Goal: Task Accomplishment & Management: Use online tool/utility

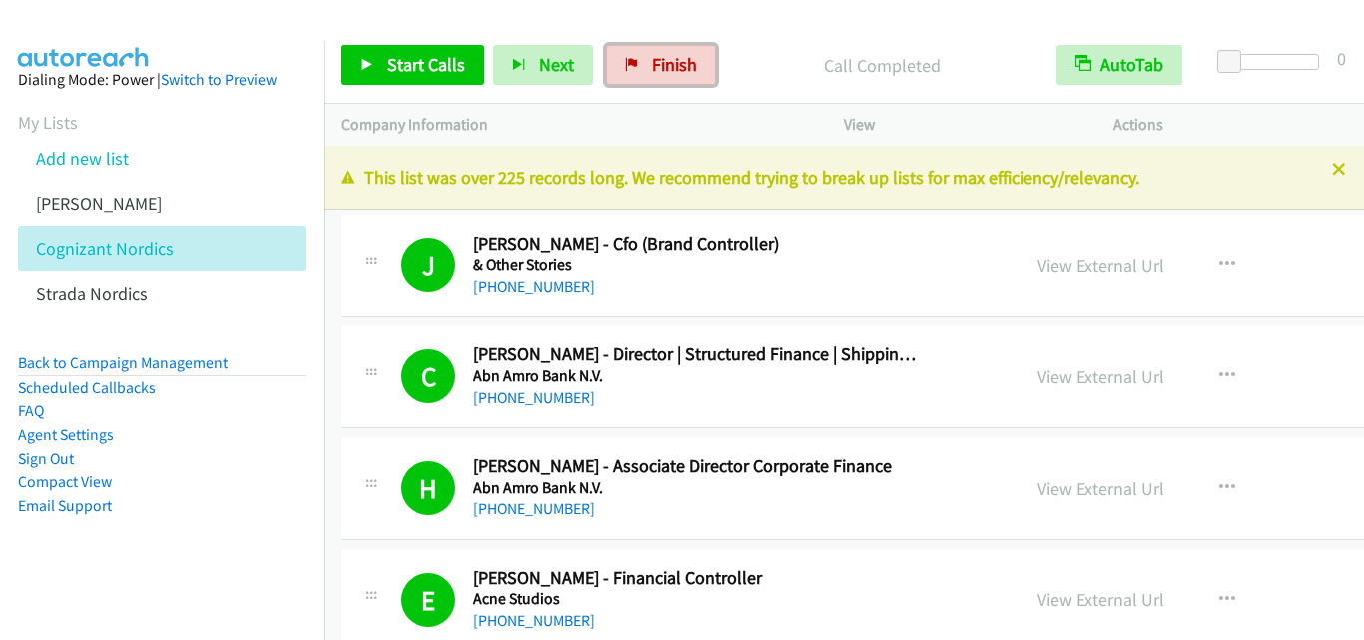
click at [652, 71] on span "Finish" at bounding box center [674, 64] width 45 height 23
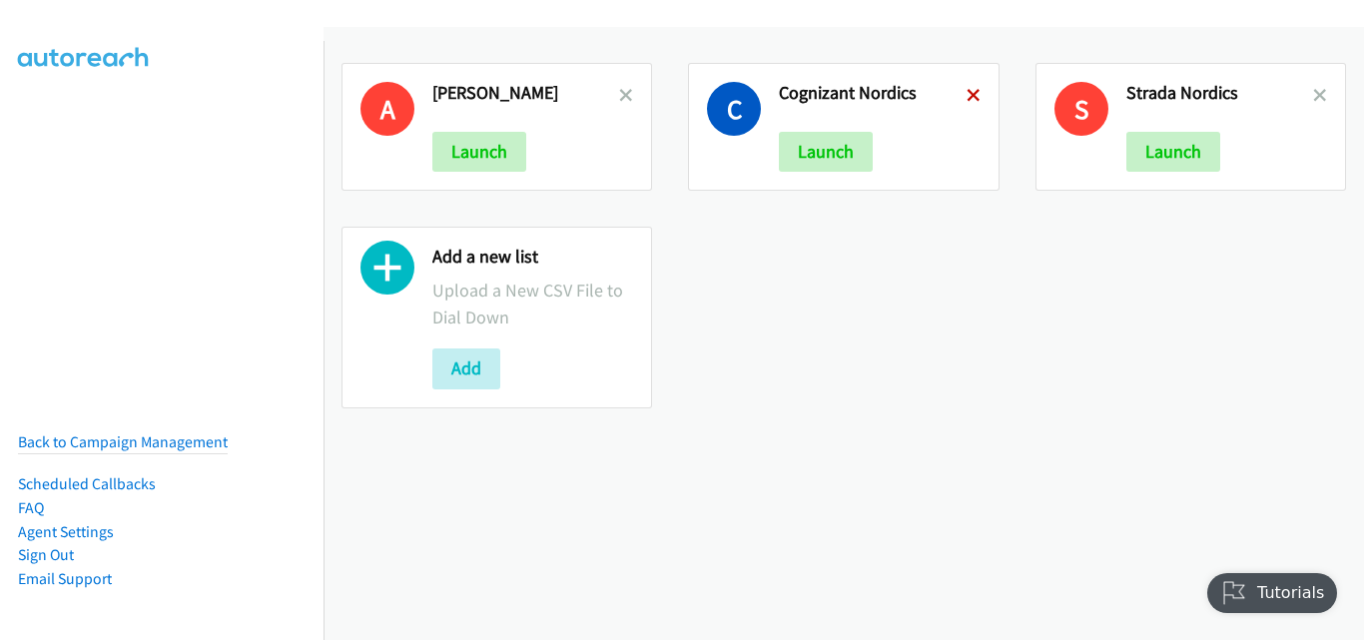
click at [969, 99] on icon at bounding box center [974, 97] width 14 height 14
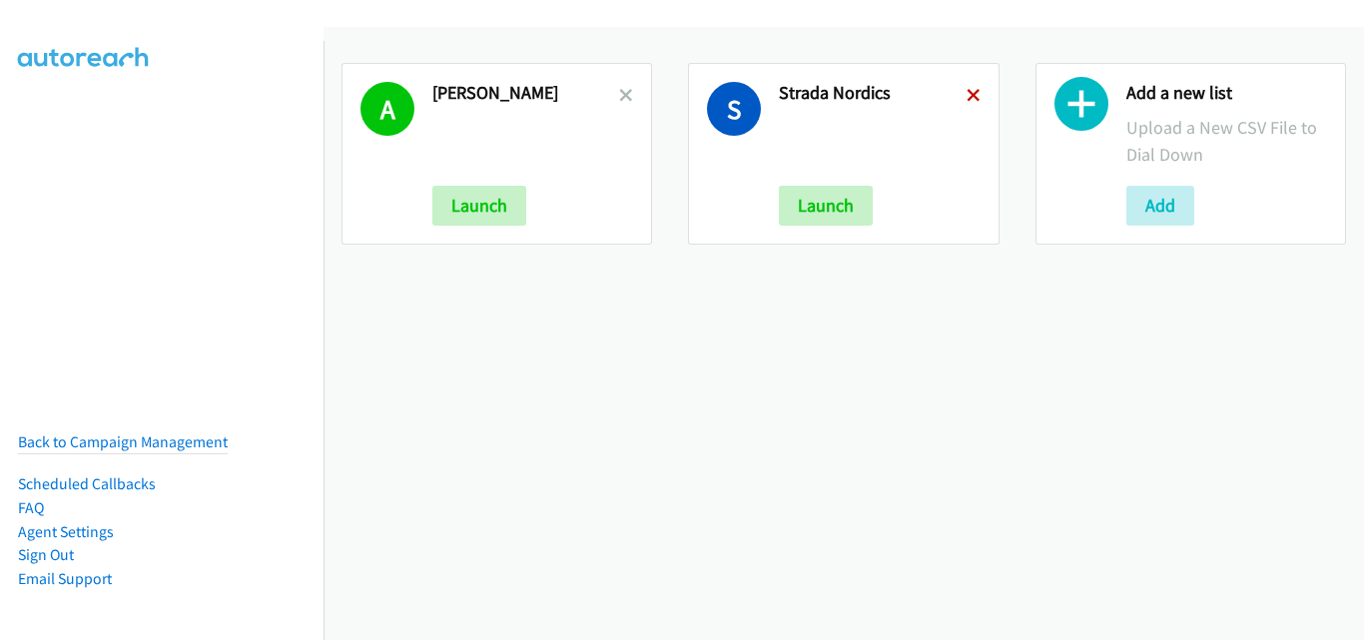
click at [967, 95] on icon at bounding box center [974, 97] width 14 height 14
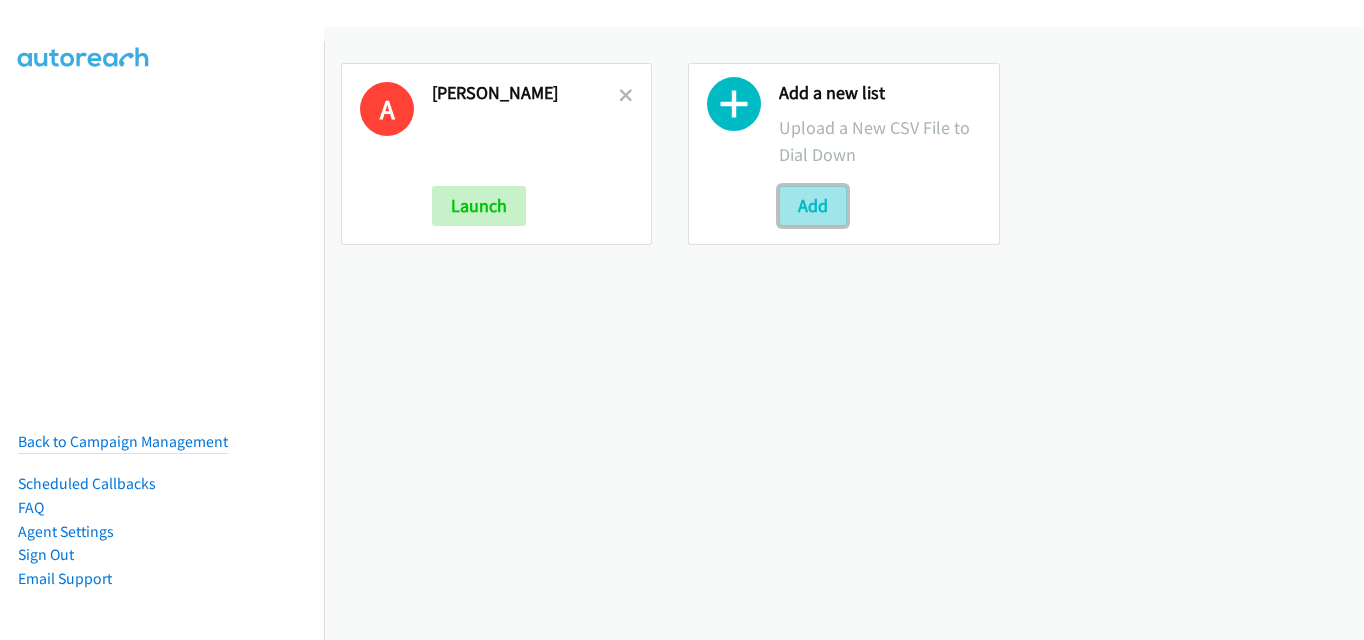
click at [813, 210] on button "Add" at bounding box center [813, 206] width 68 height 40
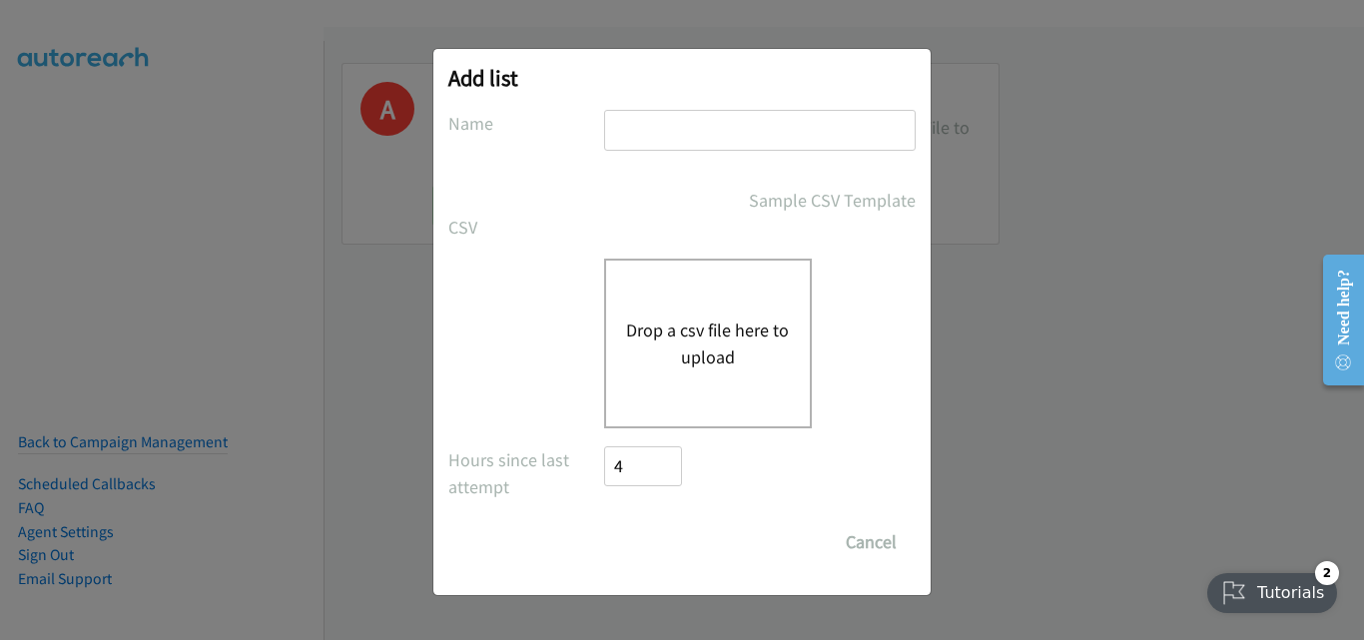
click at [685, 325] on button "Drop a csv file here to upload" at bounding box center [708, 344] width 164 height 54
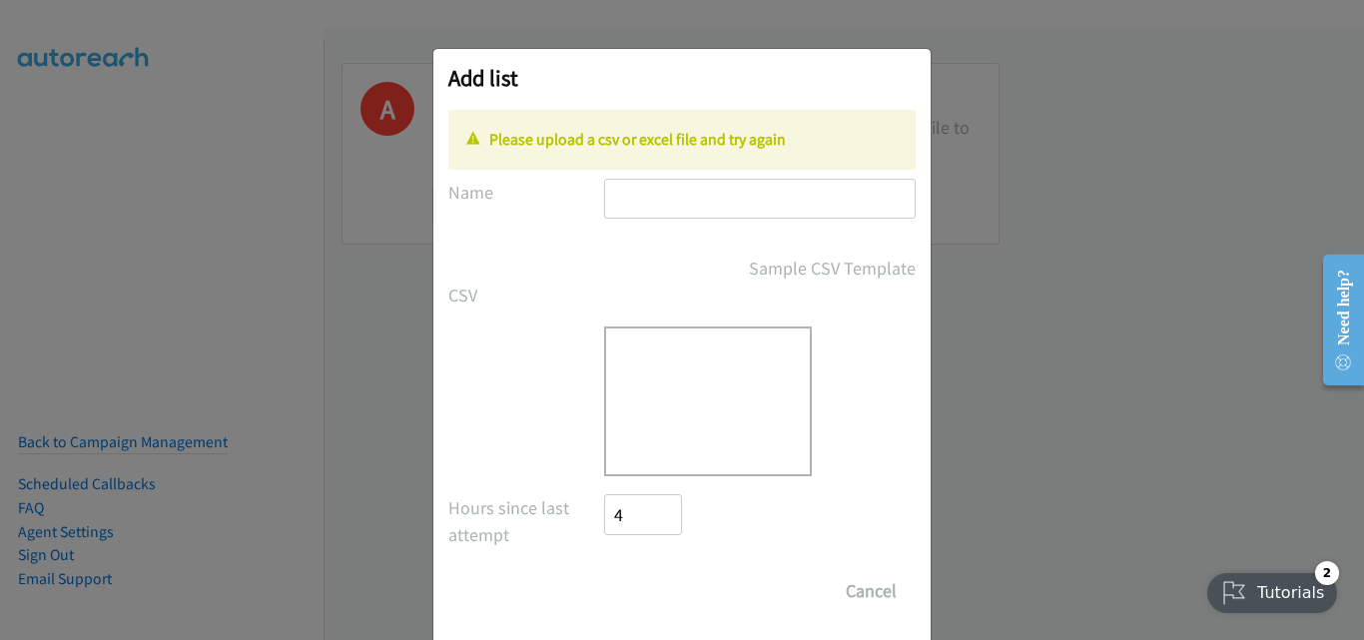
click at [676, 190] on input "text" at bounding box center [760, 199] width 312 height 41
click at [637, 419] on div "Drop a csv file here to upload" at bounding box center [708, 402] width 208 height 150
click at [1012, 343] on div "Add list No phone fields were returned for that Report or List View Please uplo…" at bounding box center [682, 329] width 1364 height 622
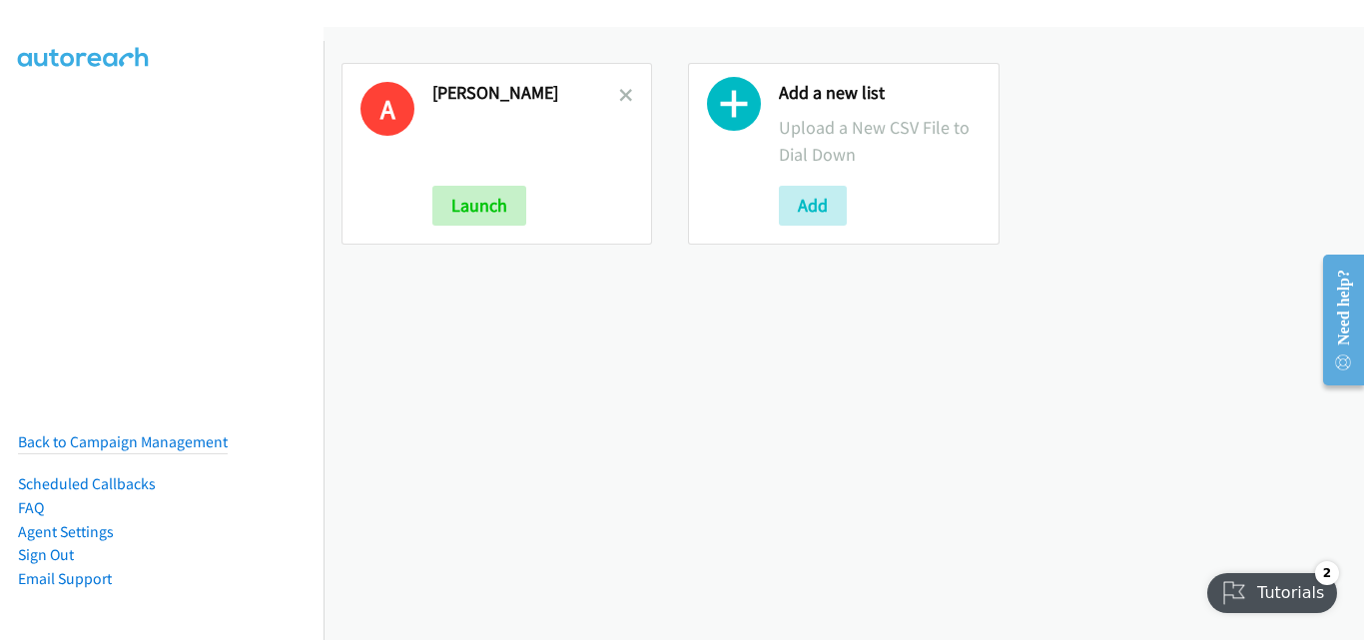
click at [1249, 125] on div "A Andrea Autoreach Launch Add a new list Upload a New CSV File to Dial Down Add" at bounding box center [844, 154] width 1041 height 218
click at [812, 209] on button "Add" at bounding box center [813, 206] width 68 height 40
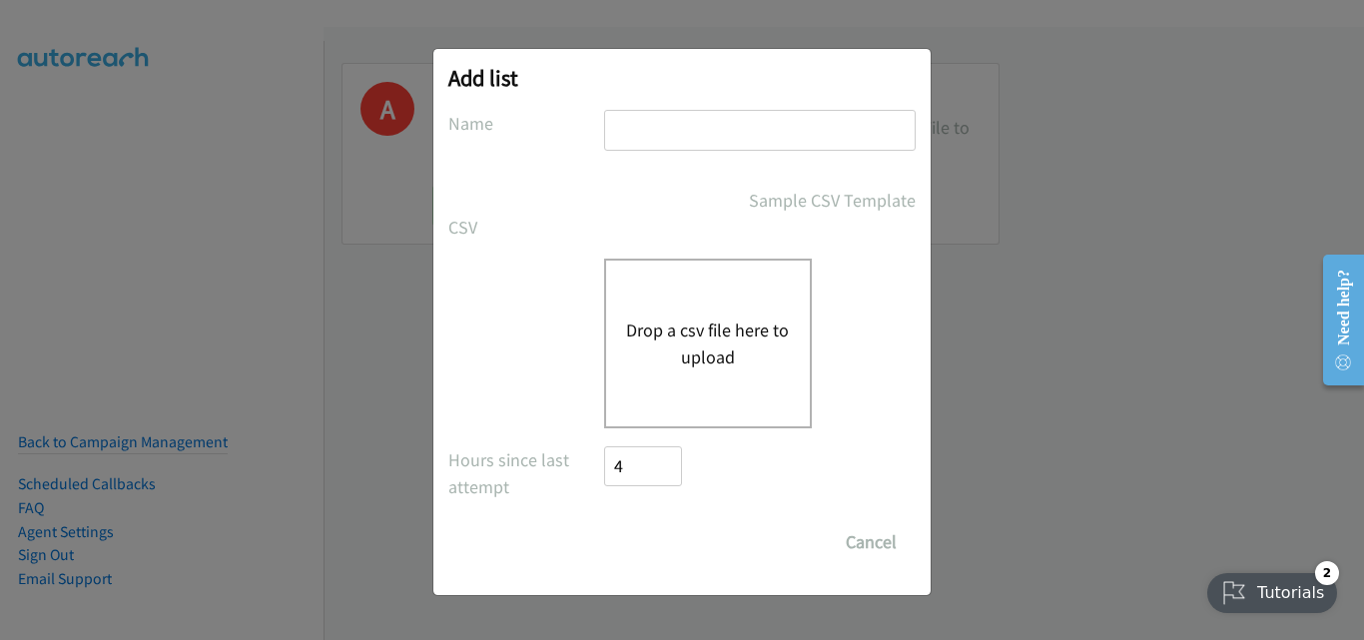
click at [682, 367] on button "Drop a csv file here to upload" at bounding box center [708, 344] width 164 height 54
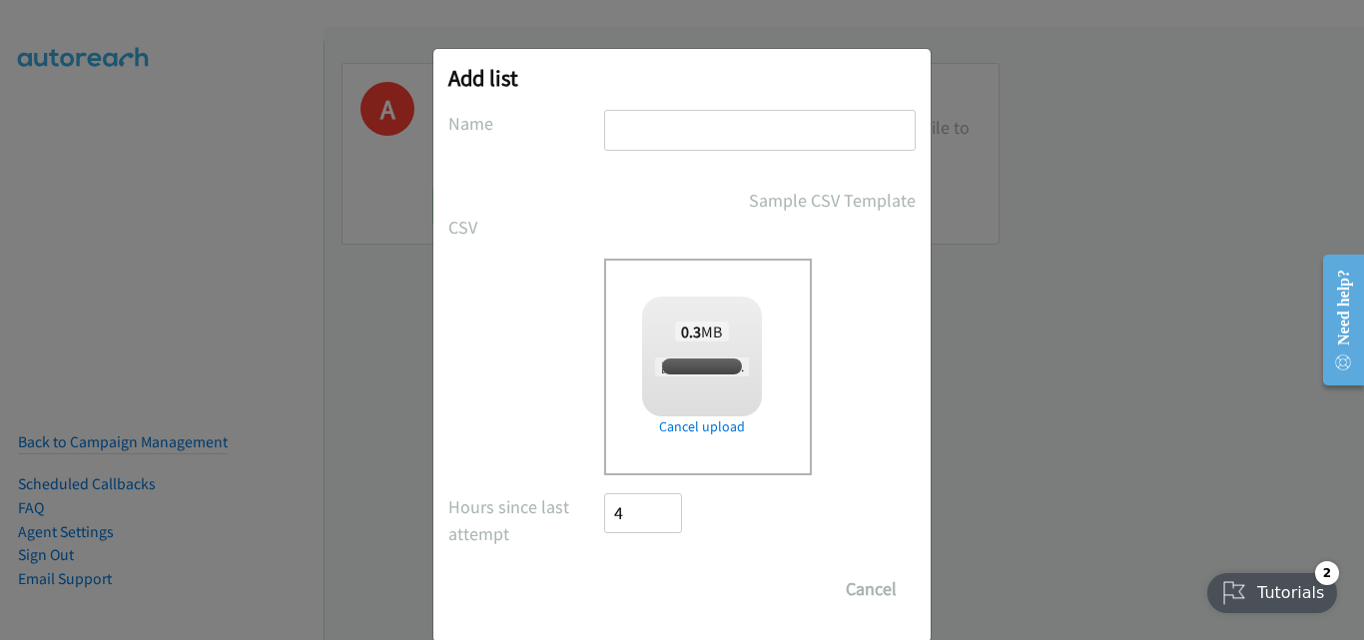
checkbox input "true"
click at [649, 132] on input "text" at bounding box center [760, 130] width 312 height 41
click at [510, 261] on label at bounding box center [526, 272] width 156 height 27
click at [655, 136] on input "text" at bounding box center [760, 130] width 312 height 41
type input "MEA list"
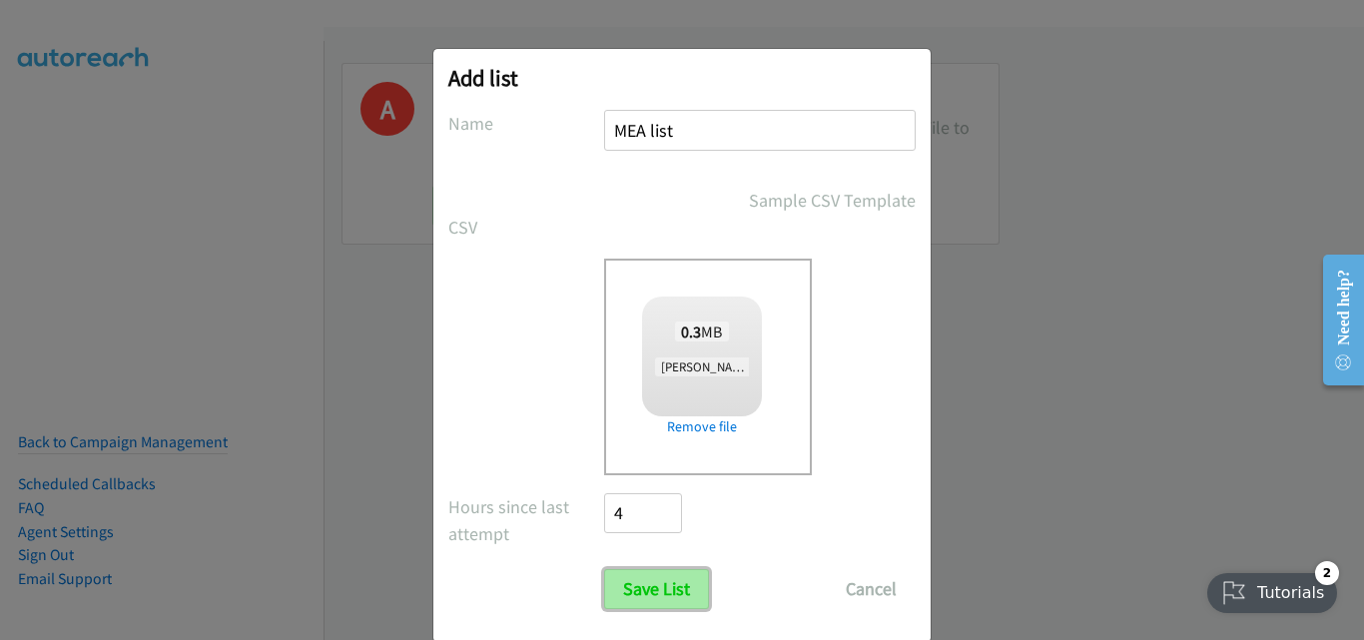
click at [656, 589] on input "Save List" at bounding box center [656, 589] width 105 height 40
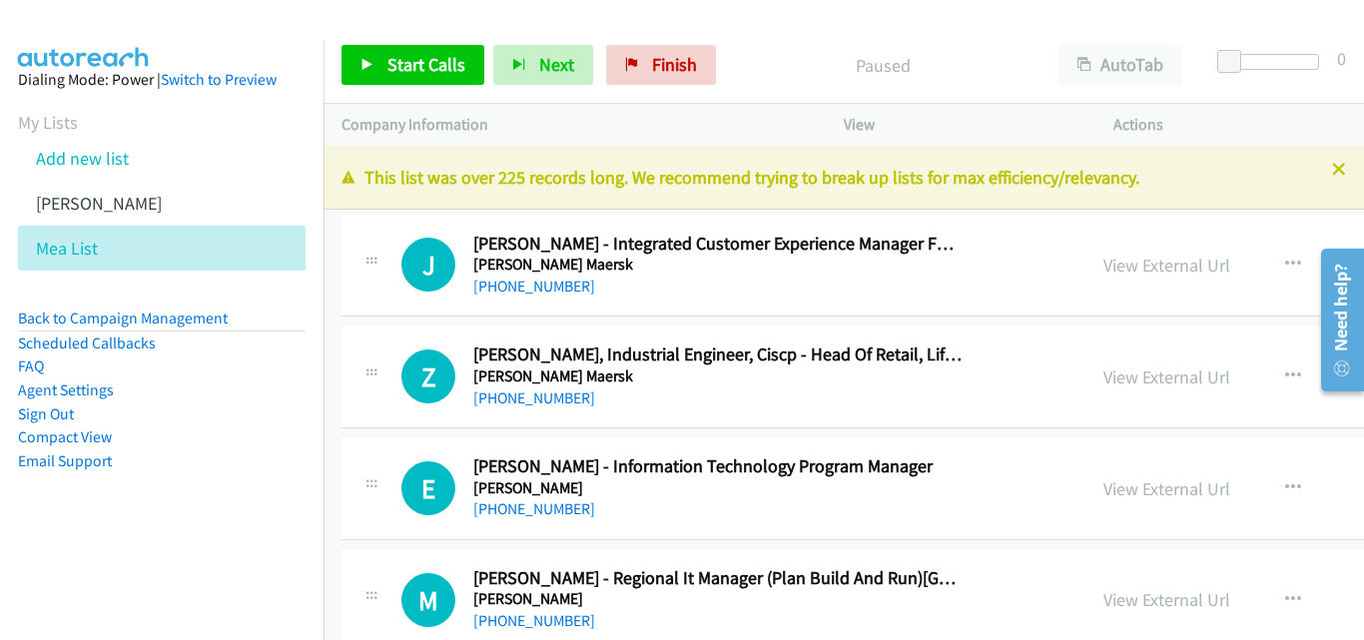
click at [105, 524] on aside "Dialing Mode: Power | Switch to Preview My Lists Add new list [PERSON_NAME] Mea…" at bounding box center [162, 302] width 324 height 522
click at [14, 575] on nav "Dialing Mode: Power | Switch to Preview My Lists Add new list [PERSON_NAME] Mea…" at bounding box center [162, 361] width 325 height 640
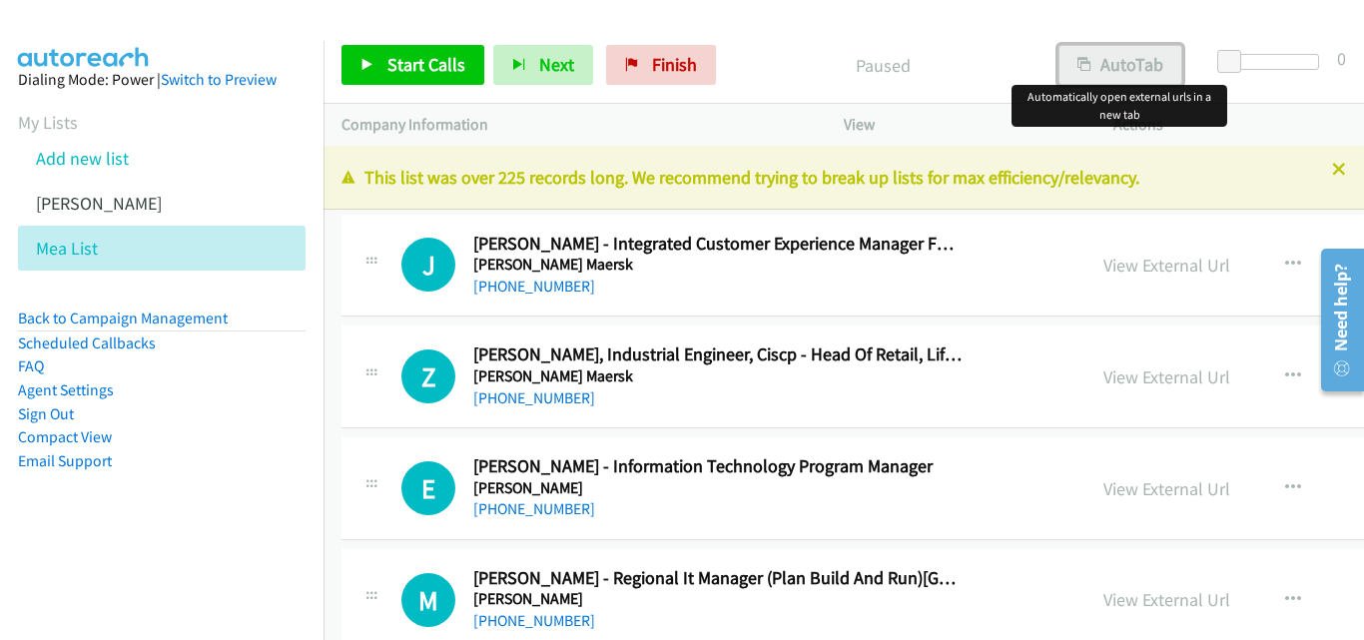
click at [1109, 68] on button "AutoTab" at bounding box center [1121, 65] width 124 height 40
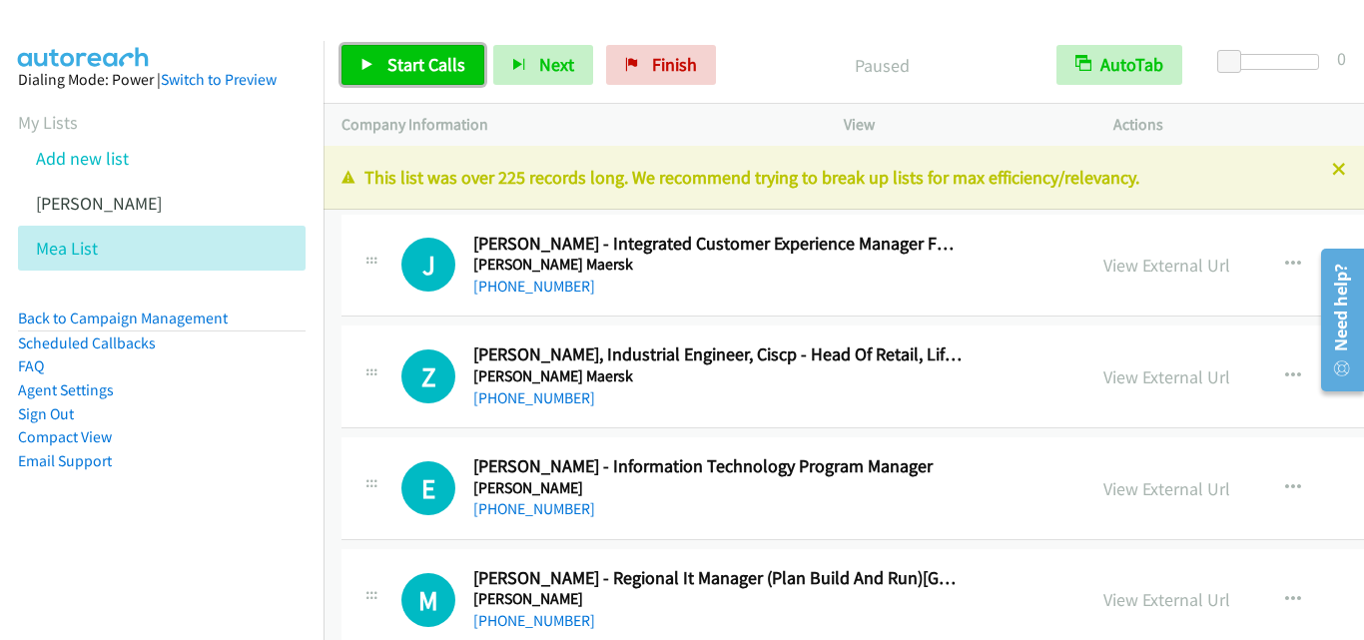
click at [367, 72] on link "Start Calls" at bounding box center [413, 65] width 143 height 40
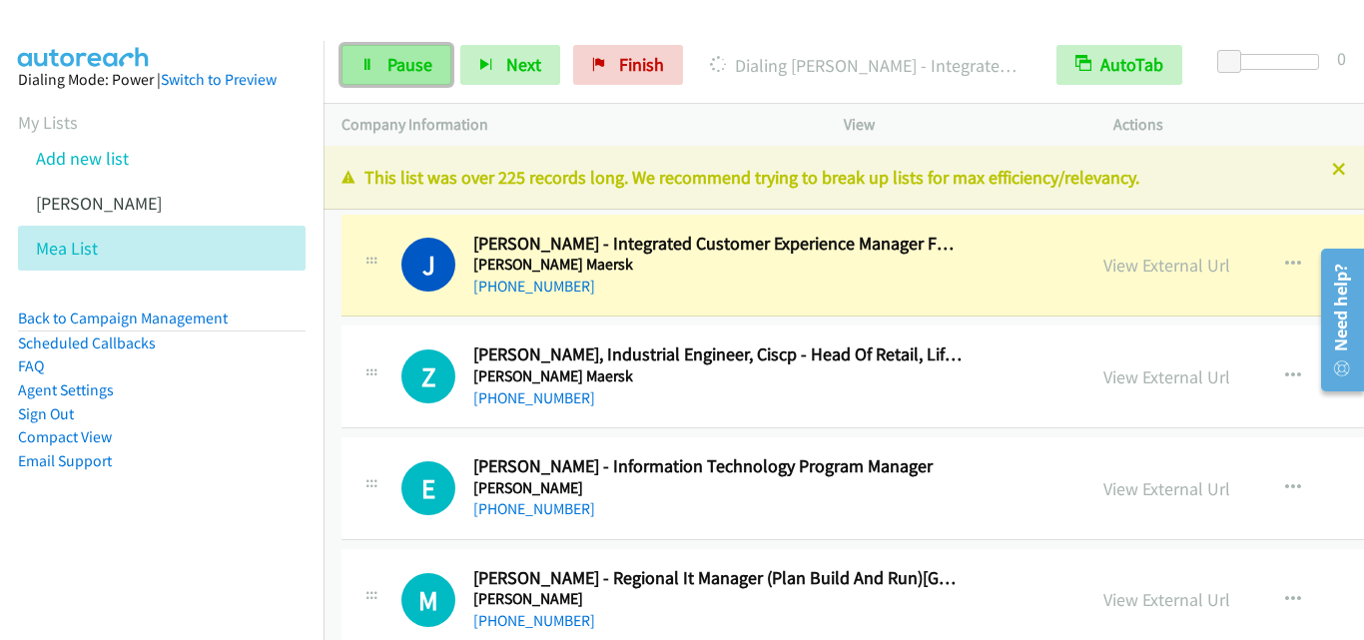
click at [363, 72] on link "Pause" at bounding box center [397, 65] width 110 height 40
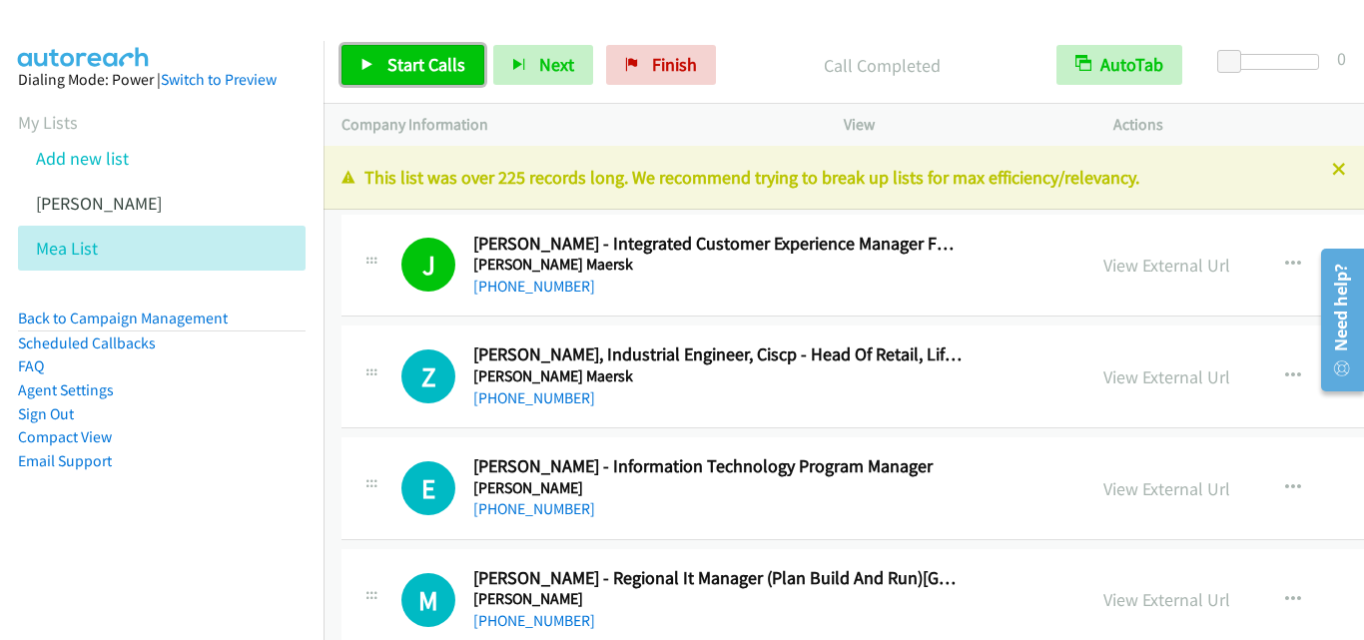
click at [368, 64] on icon at bounding box center [368, 66] width 14 height 14
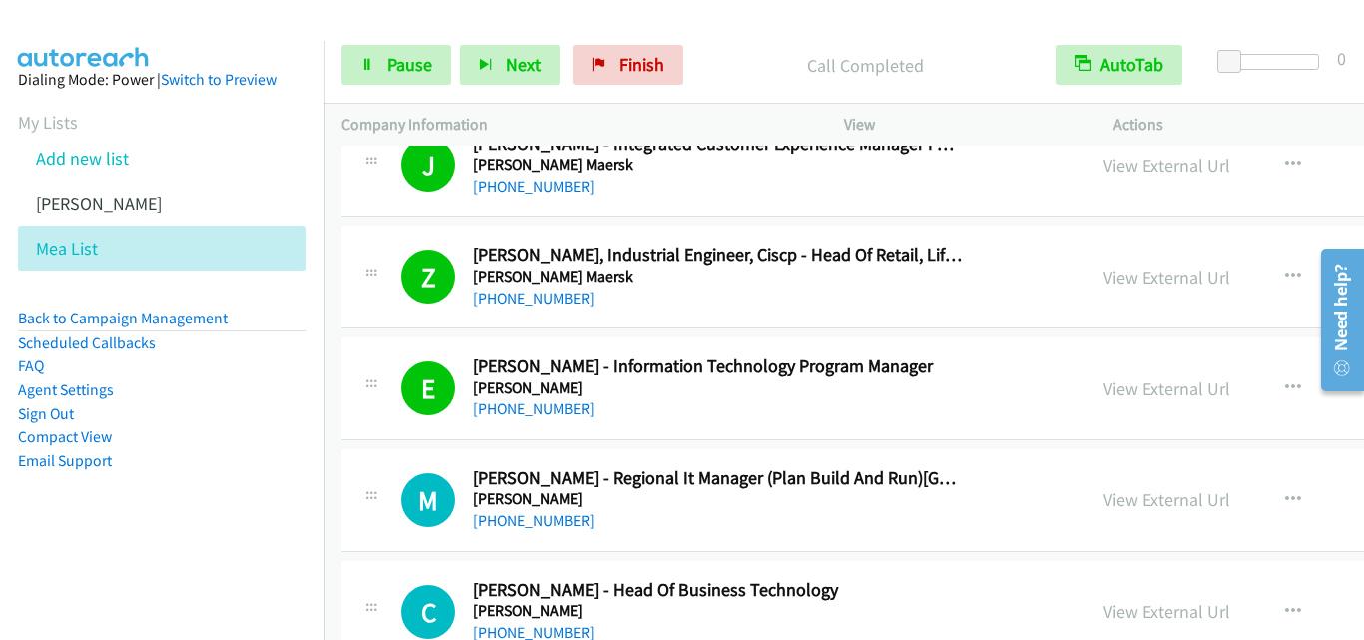
scroll to position [200, 0]
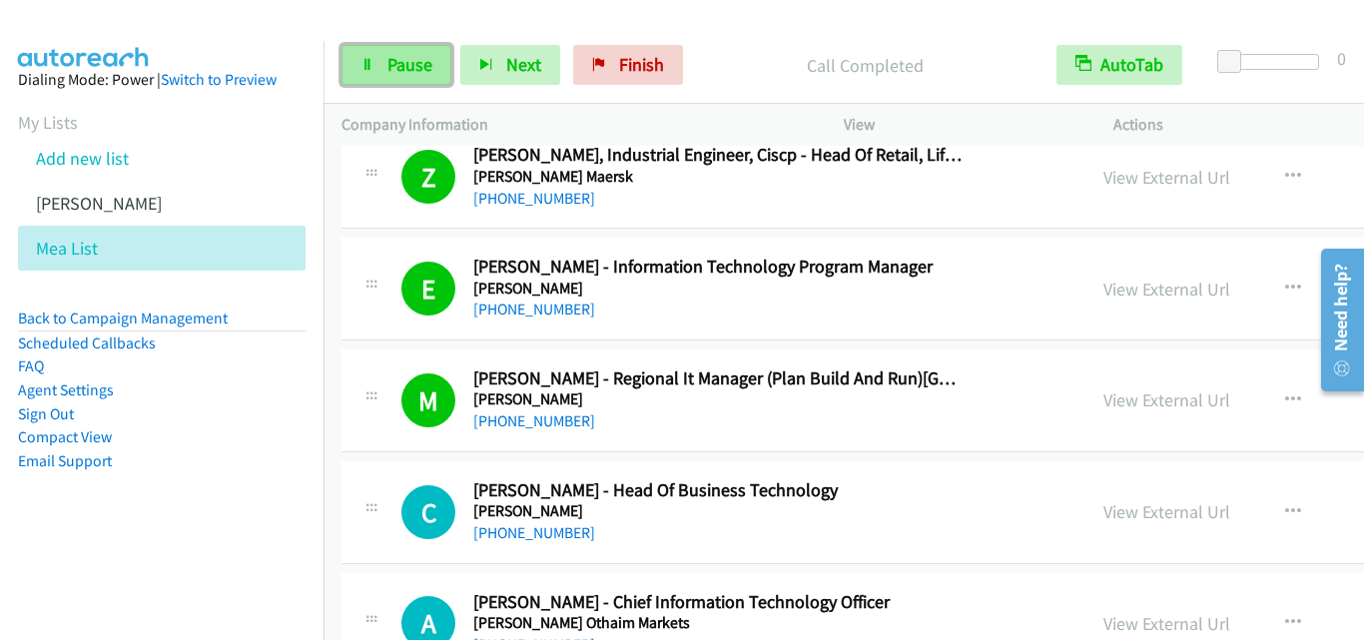
click at [370, 62] on icon at bounding box center [368, 66] width 14 height 14
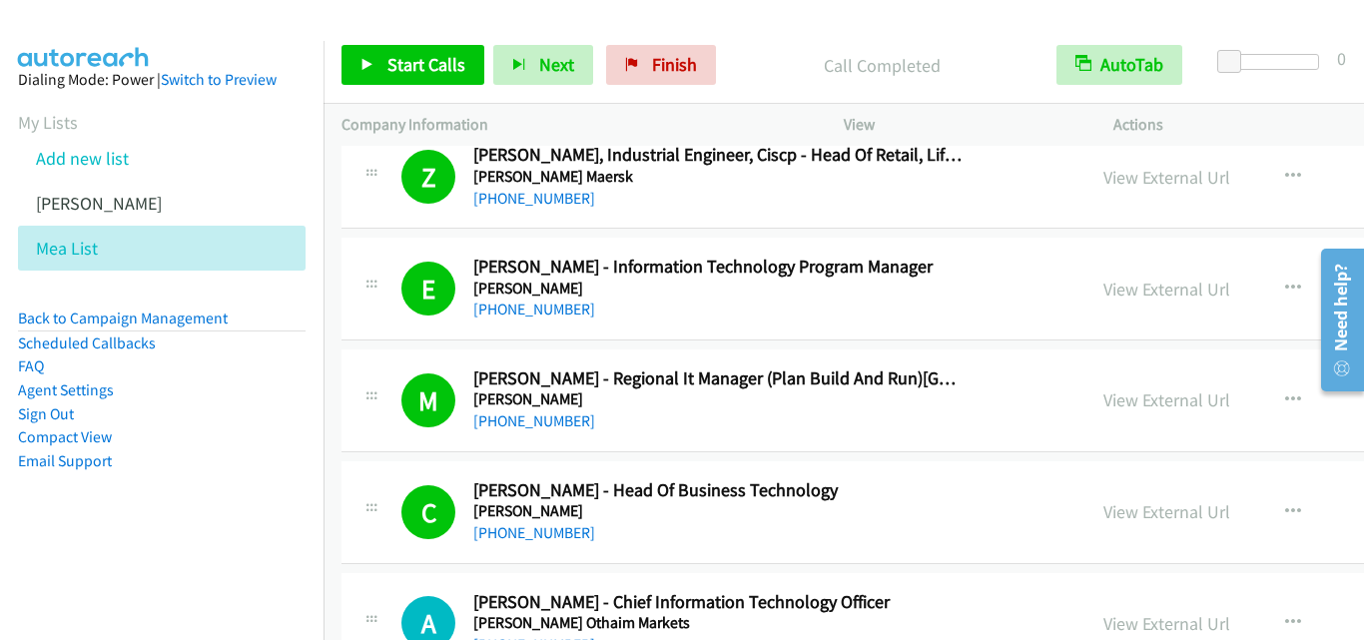
click at [948, 521] on div "[PHONE_NUMBER]" at bounding box center [718, 533] width 490 height 24
click at [113, 548] on aside "Dialing Mode: Power | Switch to Preview My Lists Add new list [PERSON_NAME] Mea…" at bounding box center [162, 302] width 324 height 522
click at [369, 63] on icon at bounding box center [368, 66] width 14 height 14
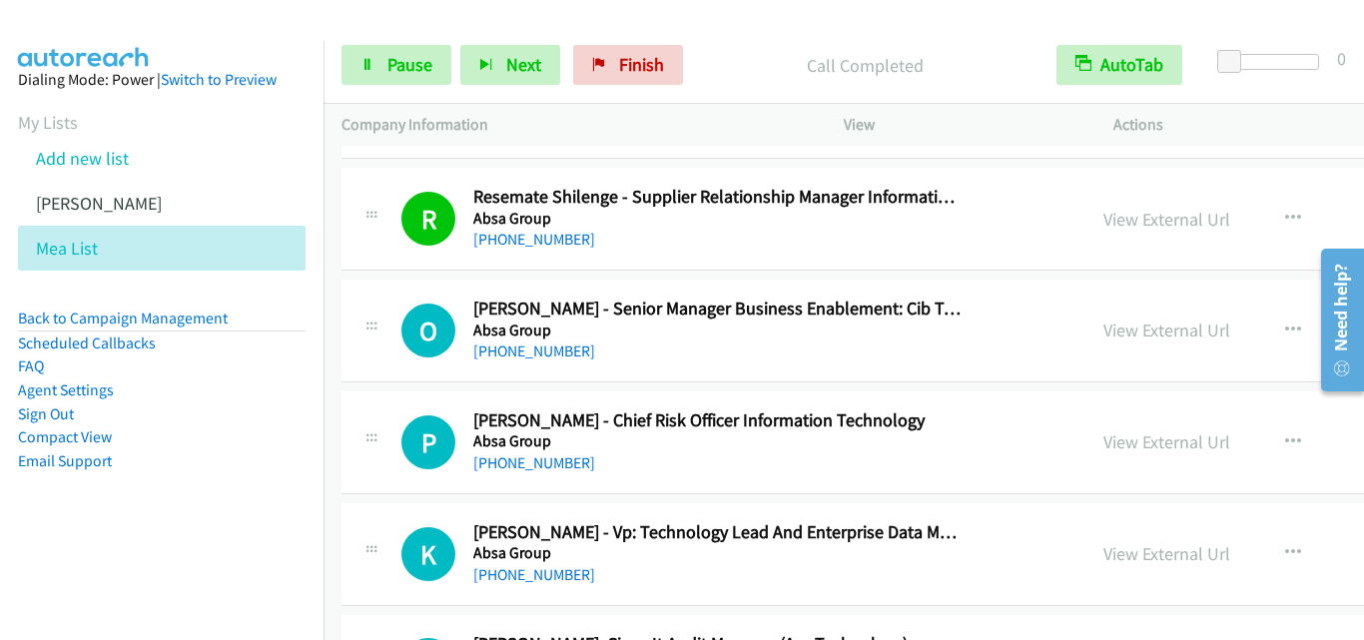
scroll to position [1398, 0]
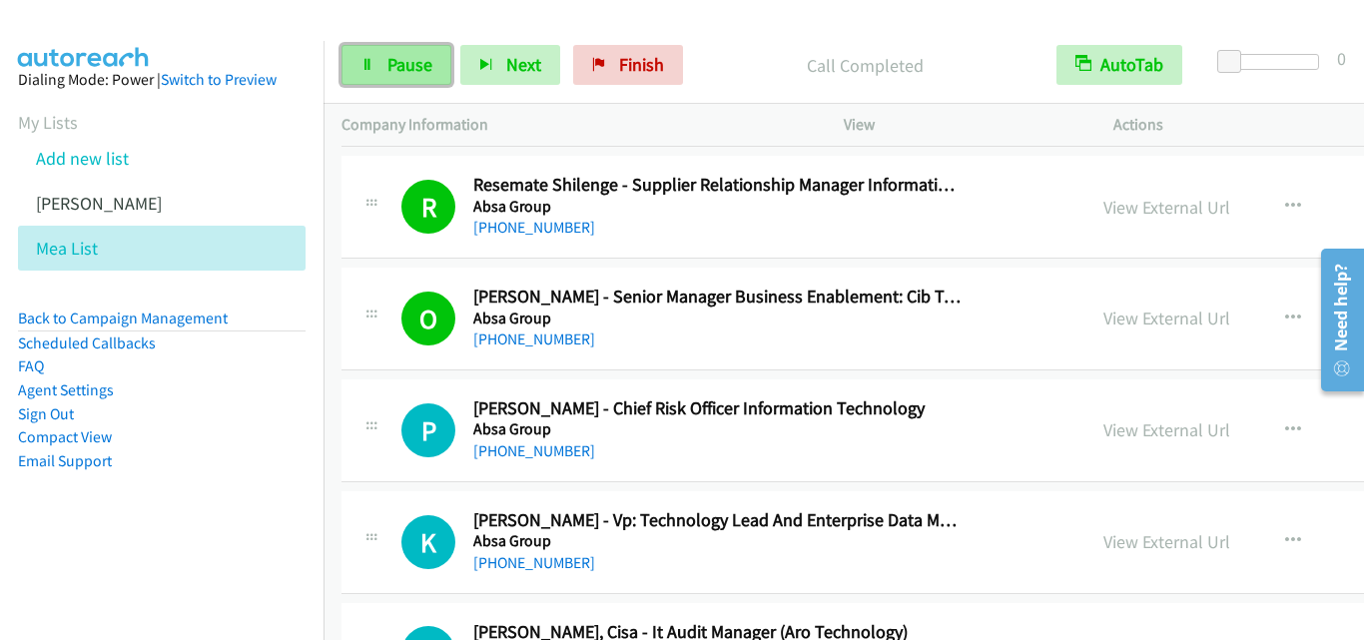
click at [375, 67] on link "Pause" at bounding box center [397, 65] width 110 height 40
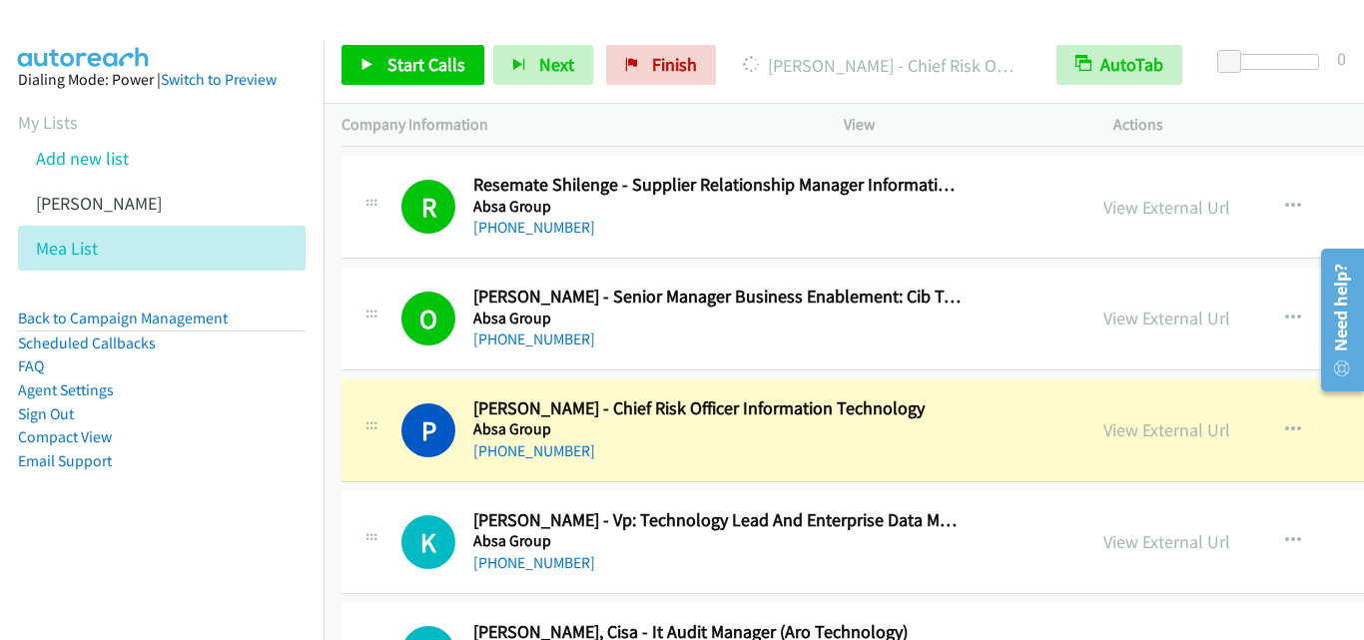
click at [837, 433] on h5 "Absa Group" at bounding box center [718, 430] width 490 height 20
click at [90, 572] on nav "Dialing Mode: Power | Switch to Preview My Lists Add new list [PERSON_NAME] Mea…" at bounding box center [162, 361] width 325 height 640
click at [365, 65] on icon at bounding box center [368, 66] width 14 height 14
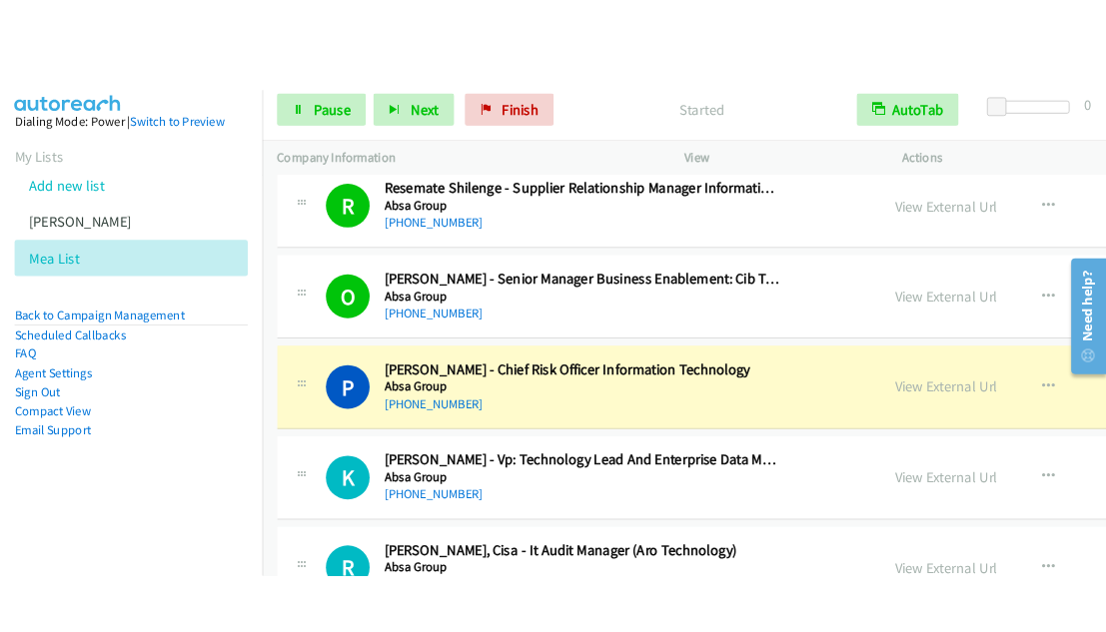
scroll to position [1498, 0]
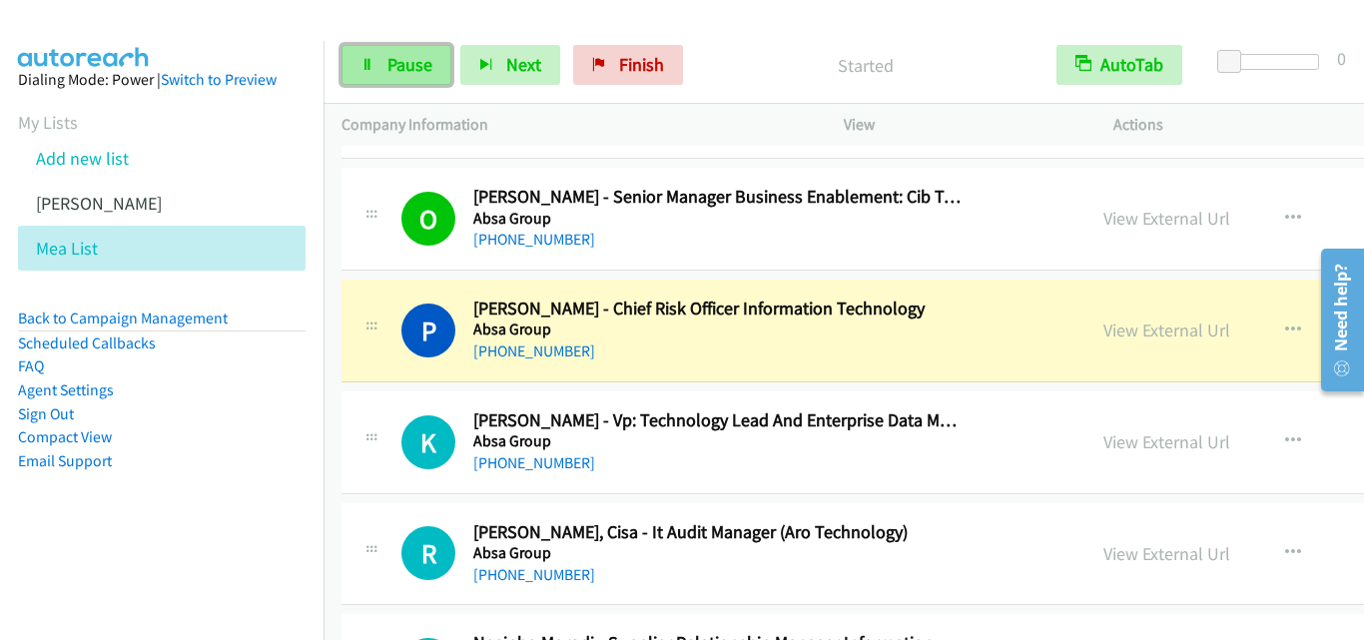
click at [372, 73] on link "Pause" at bounding box center [397, 65] width 110 height 40
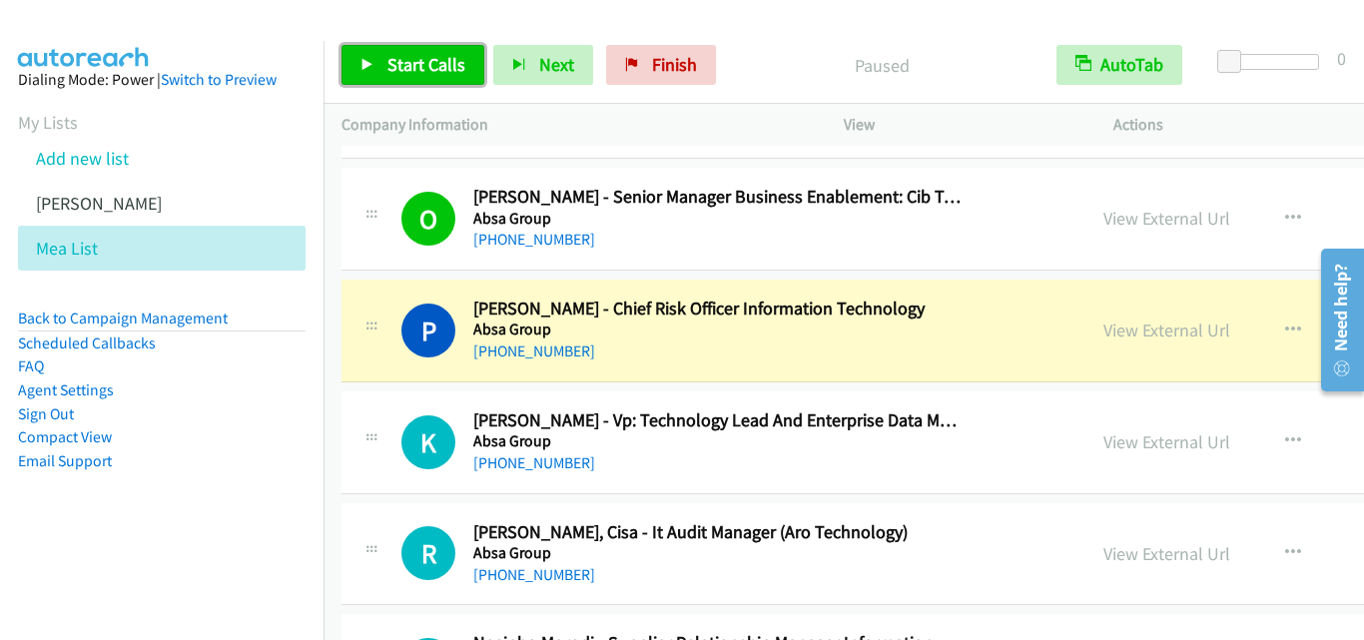
click at [372, 73] on link "Start Calls" at bounding box center [413, 65] width 143 height 40
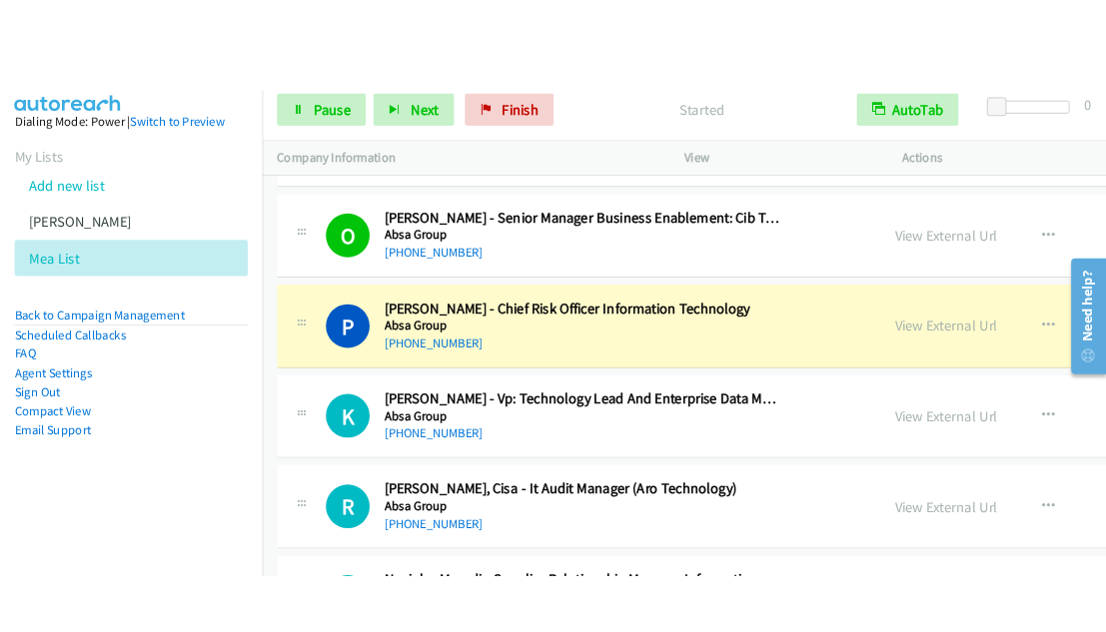
scroll to position [1525, 0]
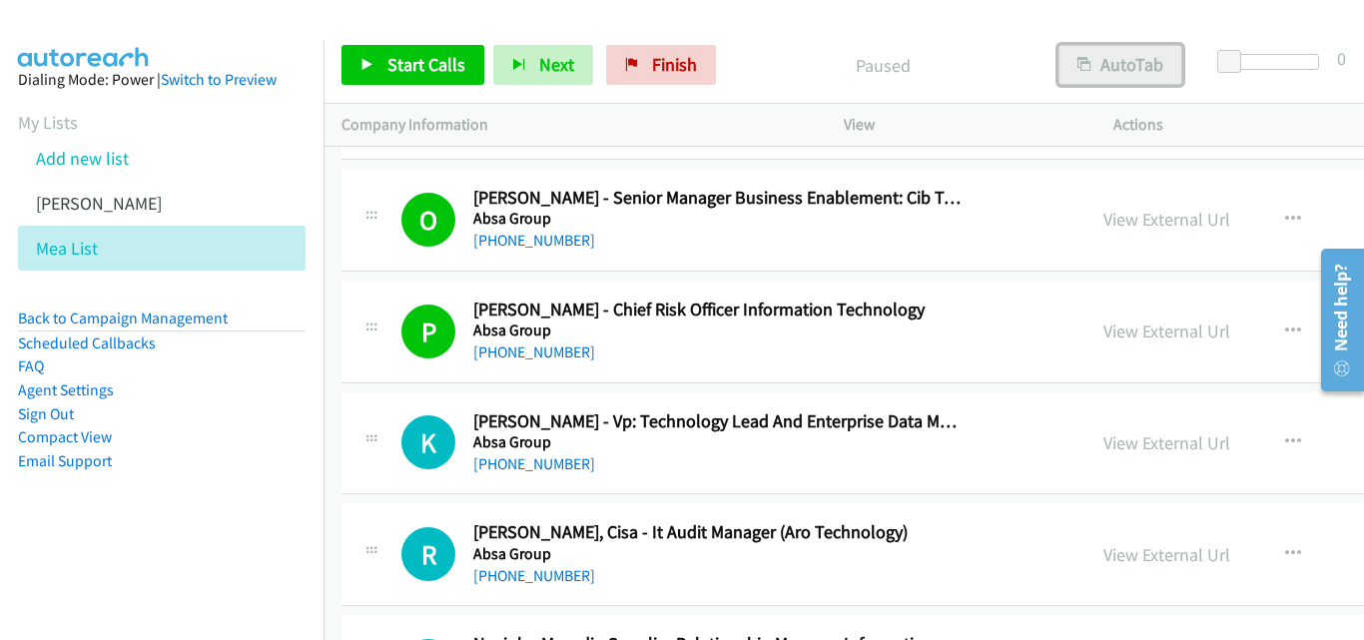
click at [1105, 58] on button "AutoTab" at bounding box center [1121, 65] width 124 height 40
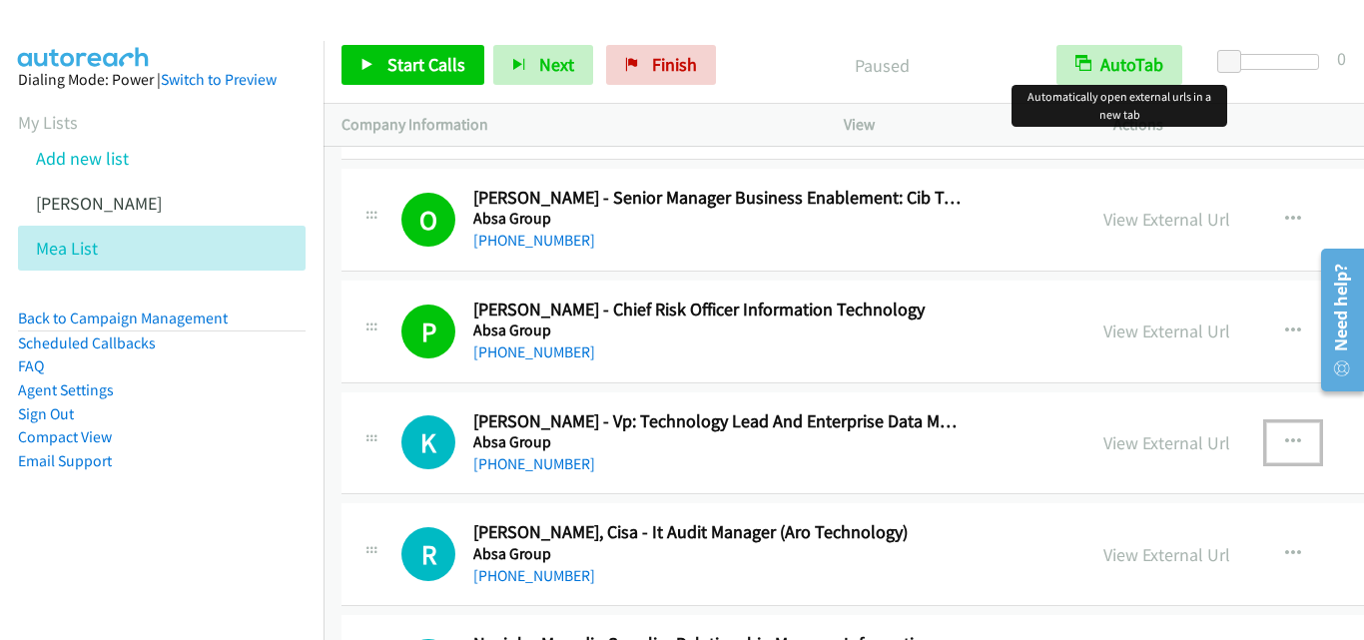
click at [1105, 446] on icon "button" at bounding box center [1294, 443] width 16 height 16
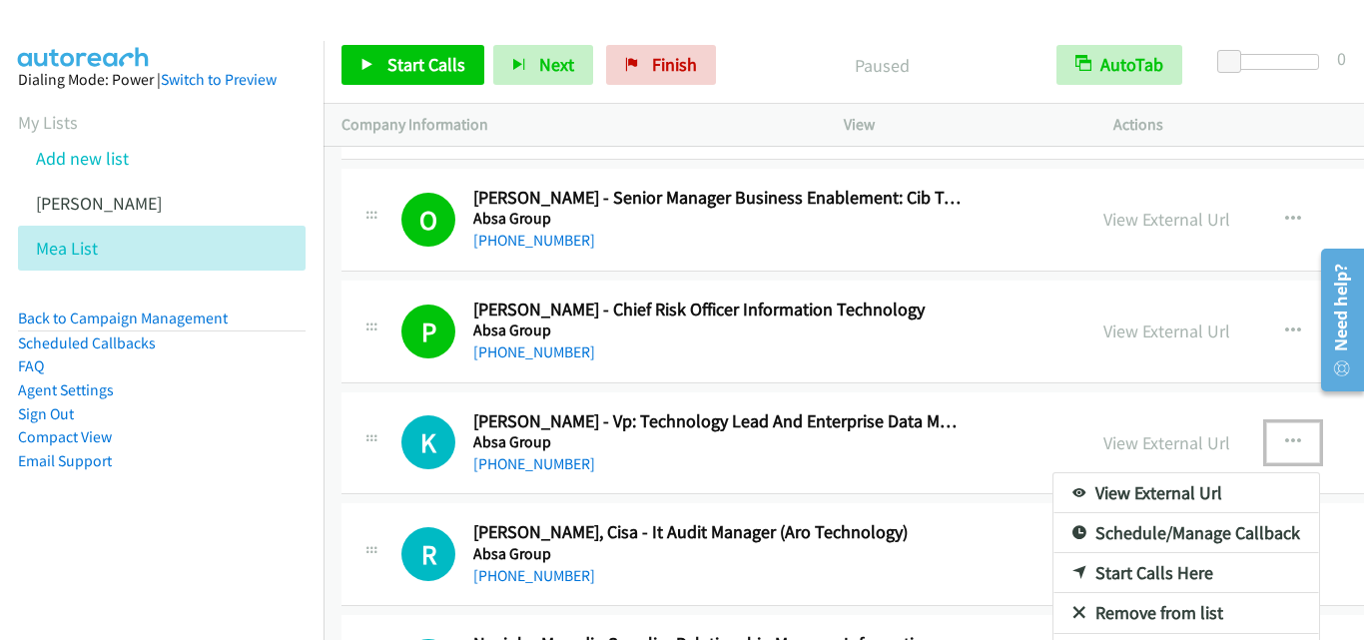
click at [1054, 566] on link "Start Calls Here" at bounding box center [1187, 573] width 266 height 40
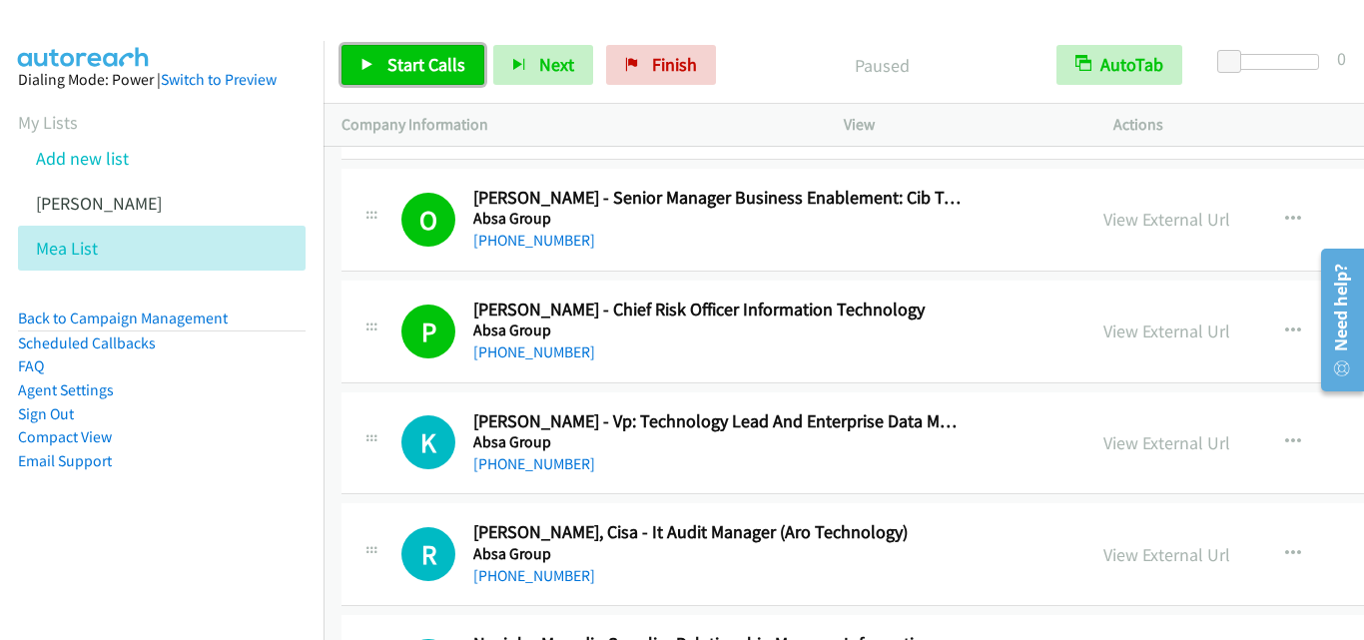
click at [366, 66] on icon at bounding box center [368, 66] width 14 height 14
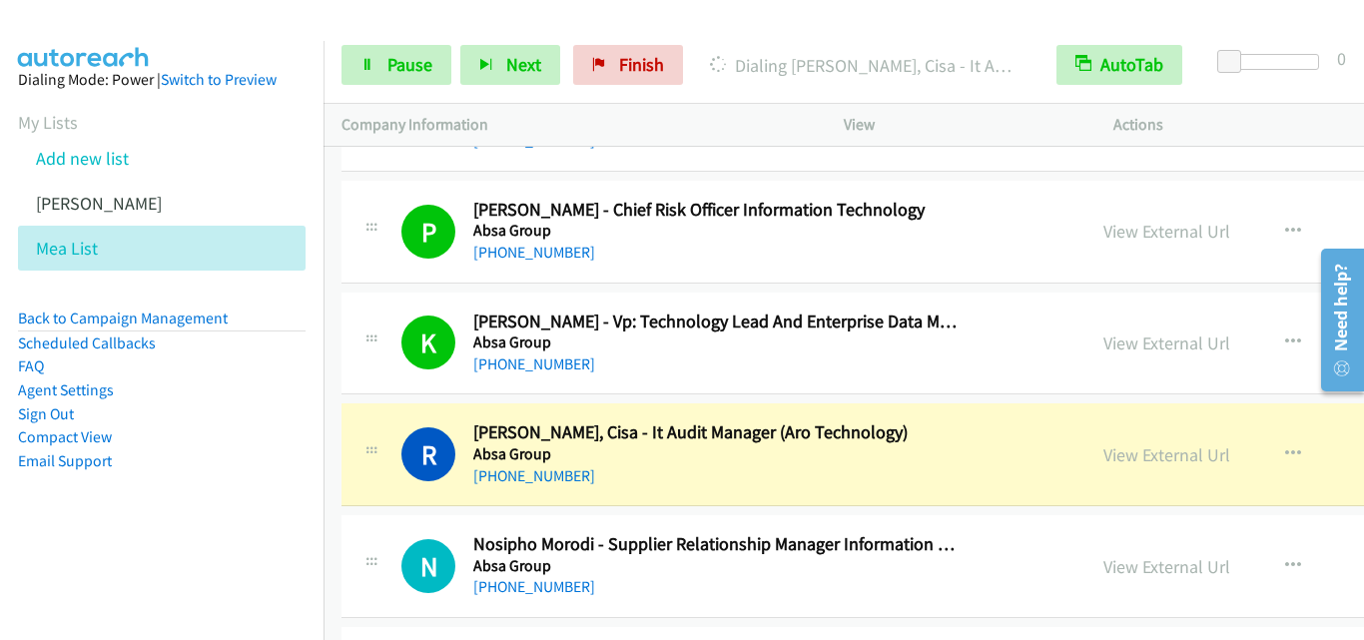
scroll to position [1798, 0]
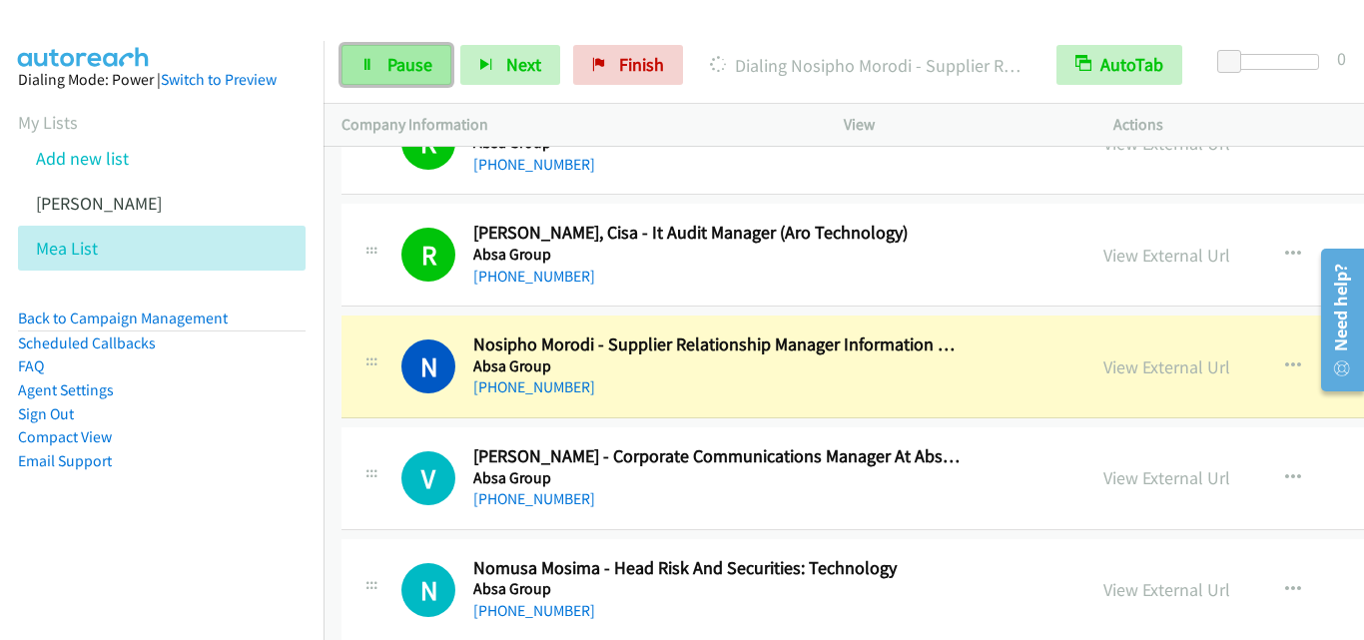
click at [367, 72] on link "Pause" at bounding box center [397, 65] width 110 height 40
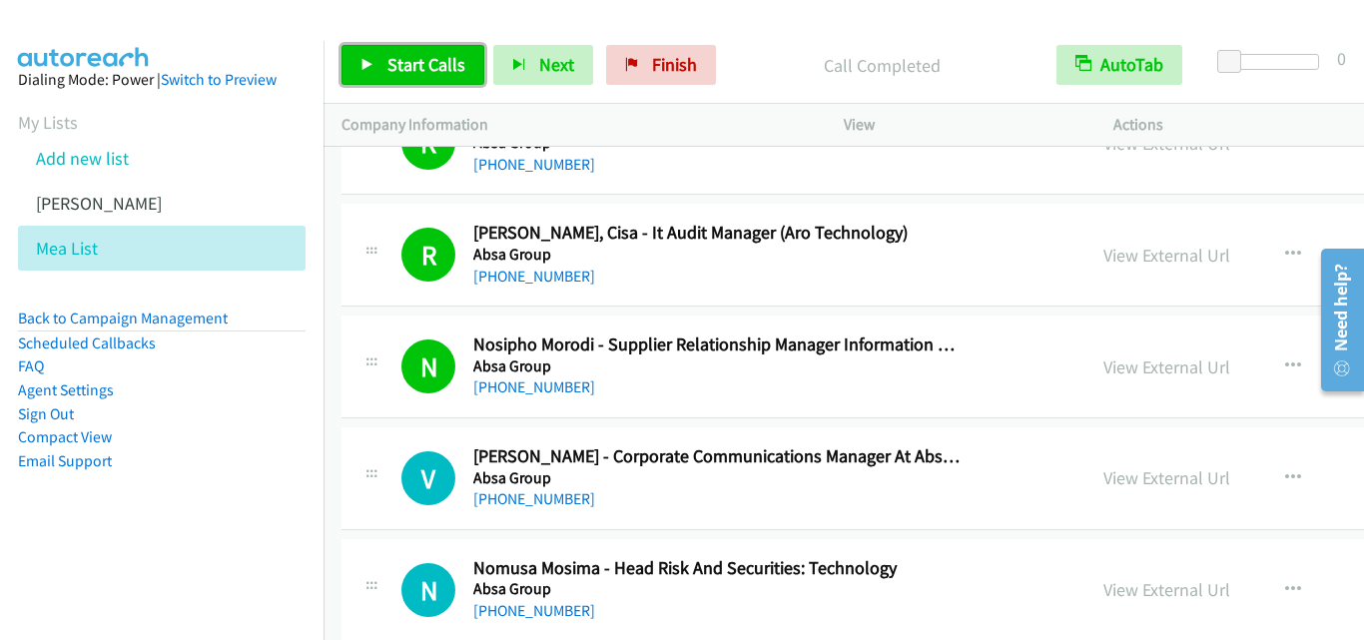
click at [362, 62] on icon at bounding box center [368, 66] width 14 height 14
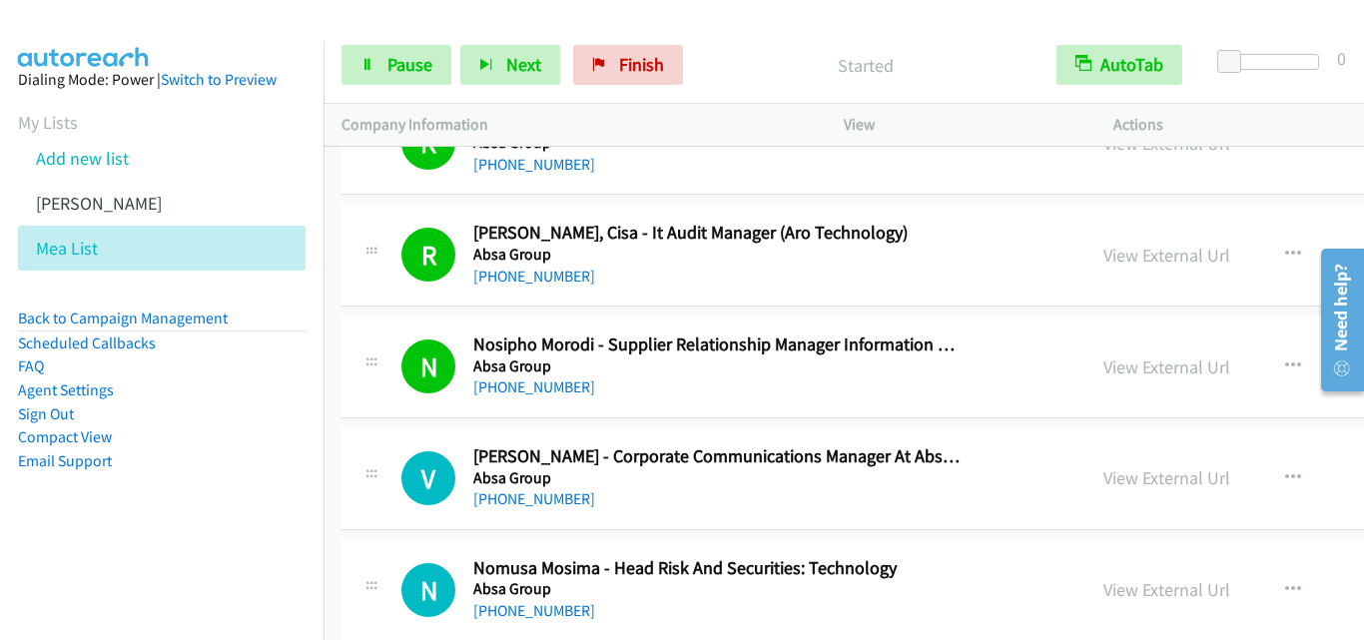
scroll to position [1898, 0]
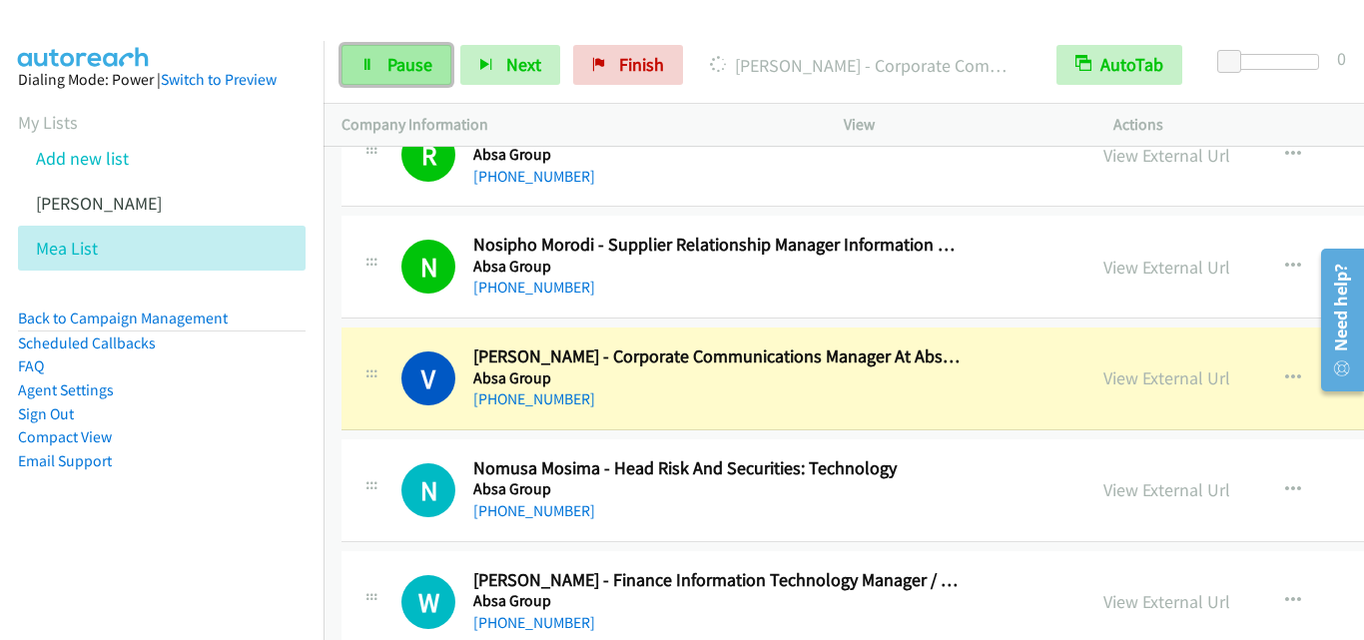
click at [358, 64] on link "Pause" at bounding box center [397, 65] width 110 height 40
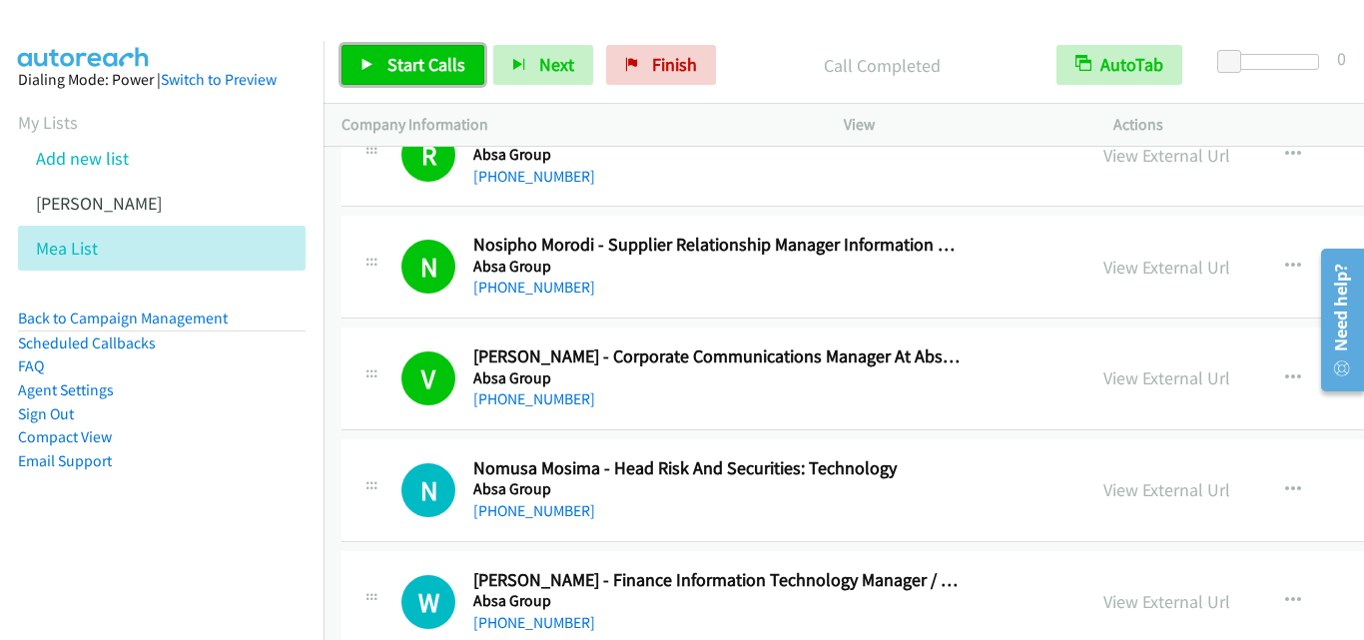
click at [362, 67] on icon at bounding box center [368, 66] width 14 height 14
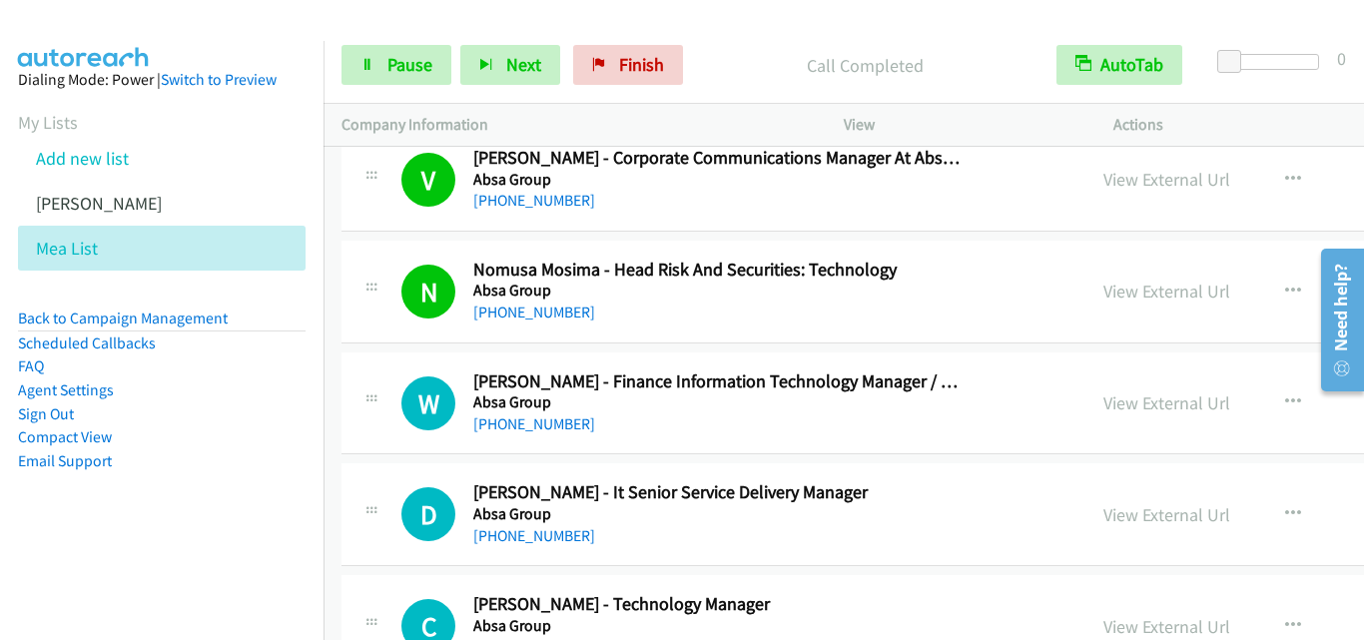
scroll to position [2098, 0]
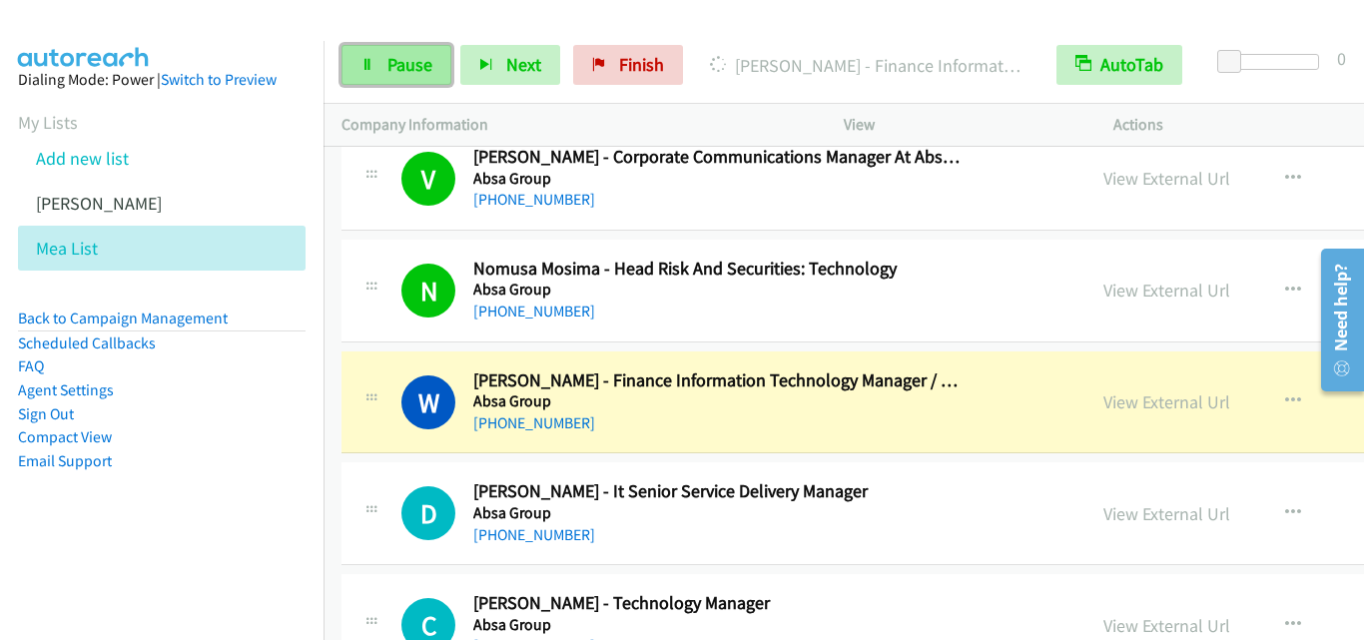
click at [365, 61] on icon at bounding box center [368, 66] width 14 height 14
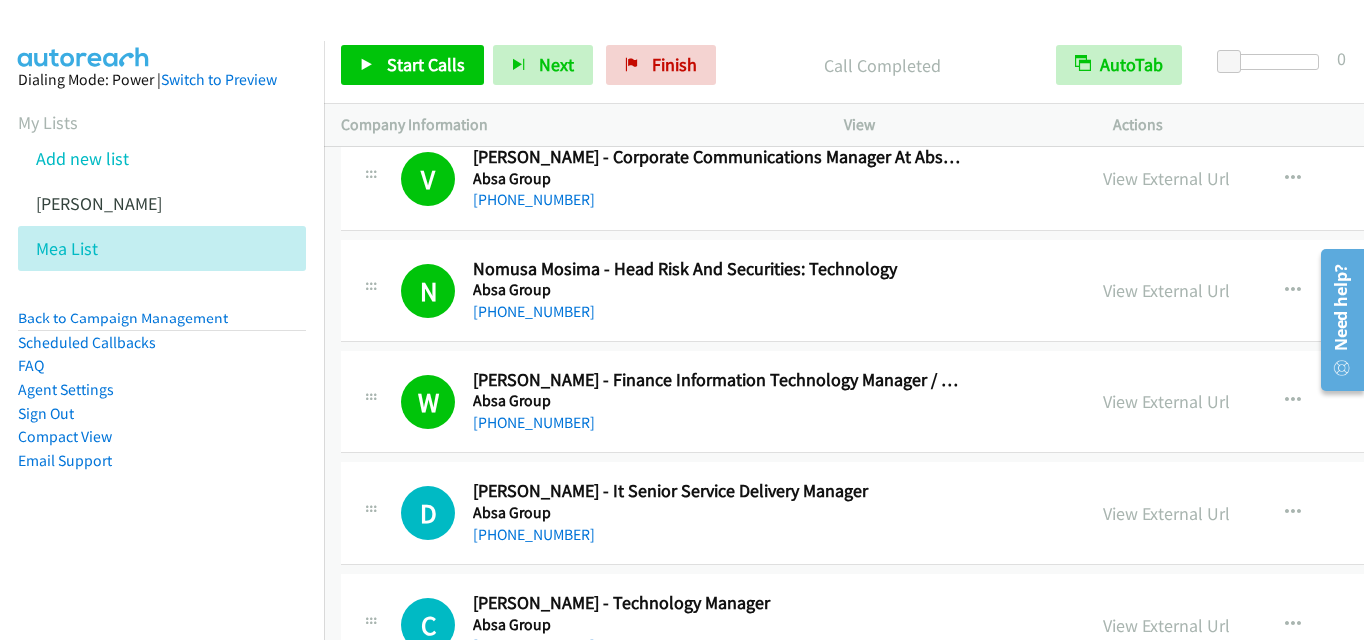
click at [96, 554] on aside "Dialing Mode: Power | Switch to Preview My Lists Add new list [PERSON_NAME] Mea…" at bounding box center [162, 302] width 324 height 522
click at [371, 62] on icon at bounding box center [368, 66] width 14 height 14
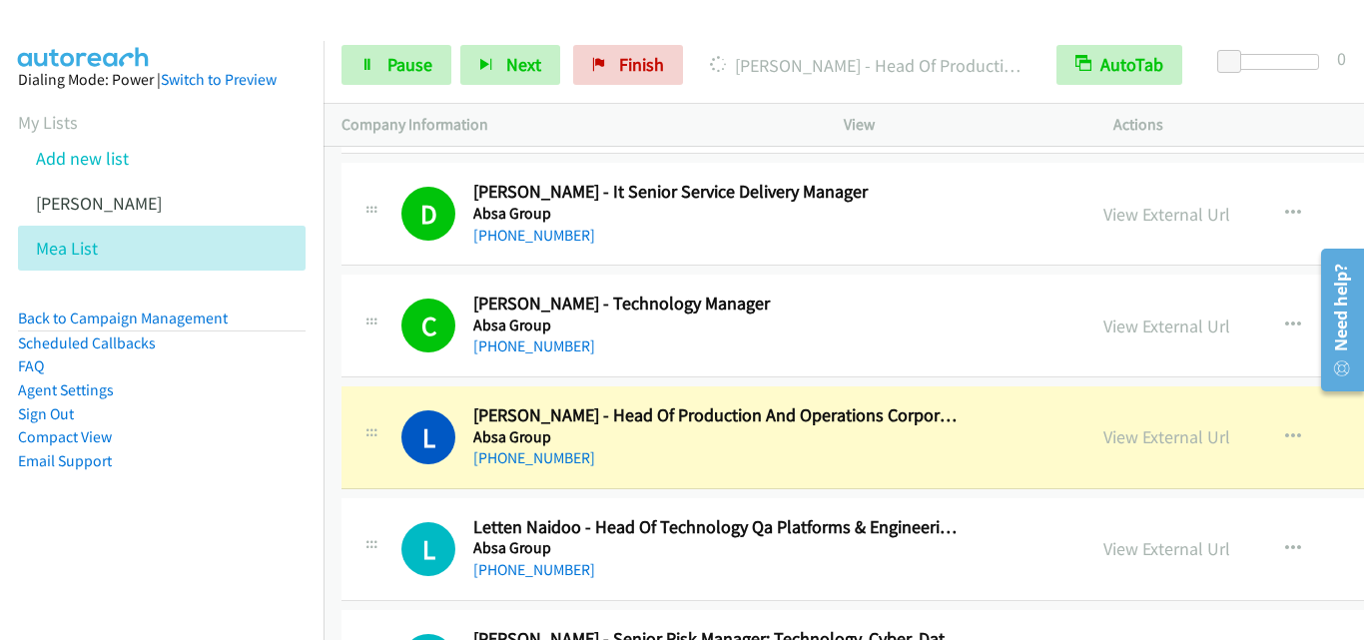
scroll to position [2597, 0]
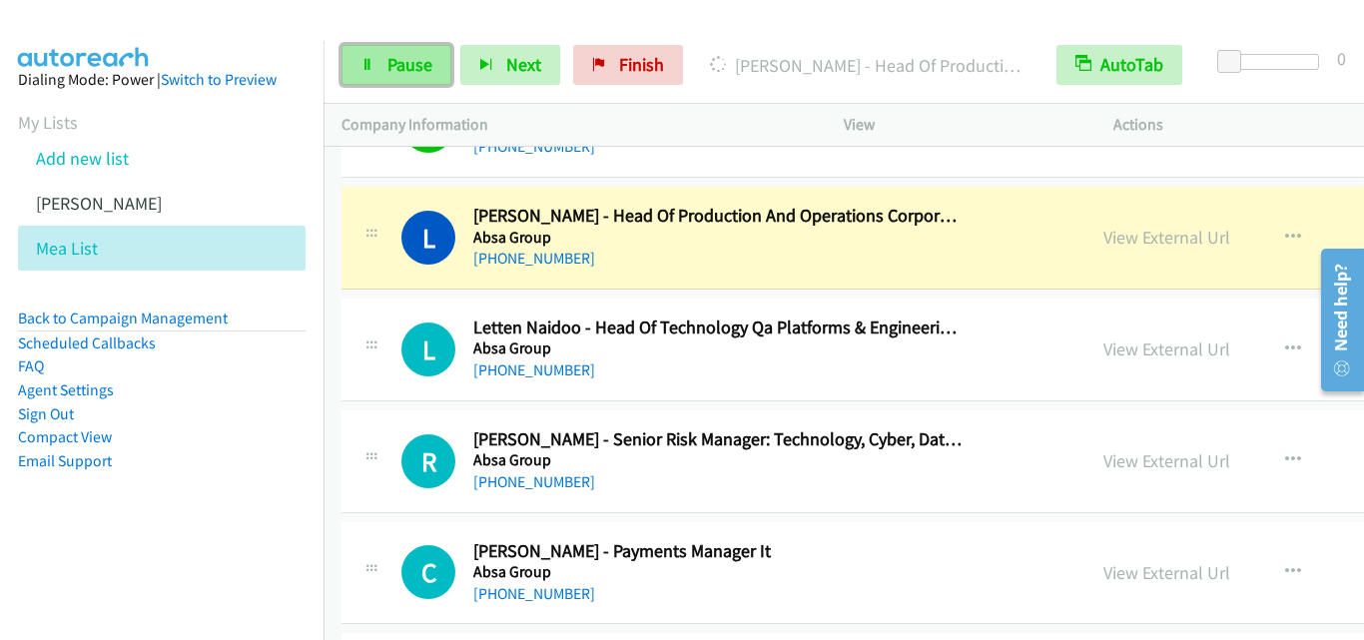
click at [373, 65] on icon at bounding box center [368, 66] width 14 height 14
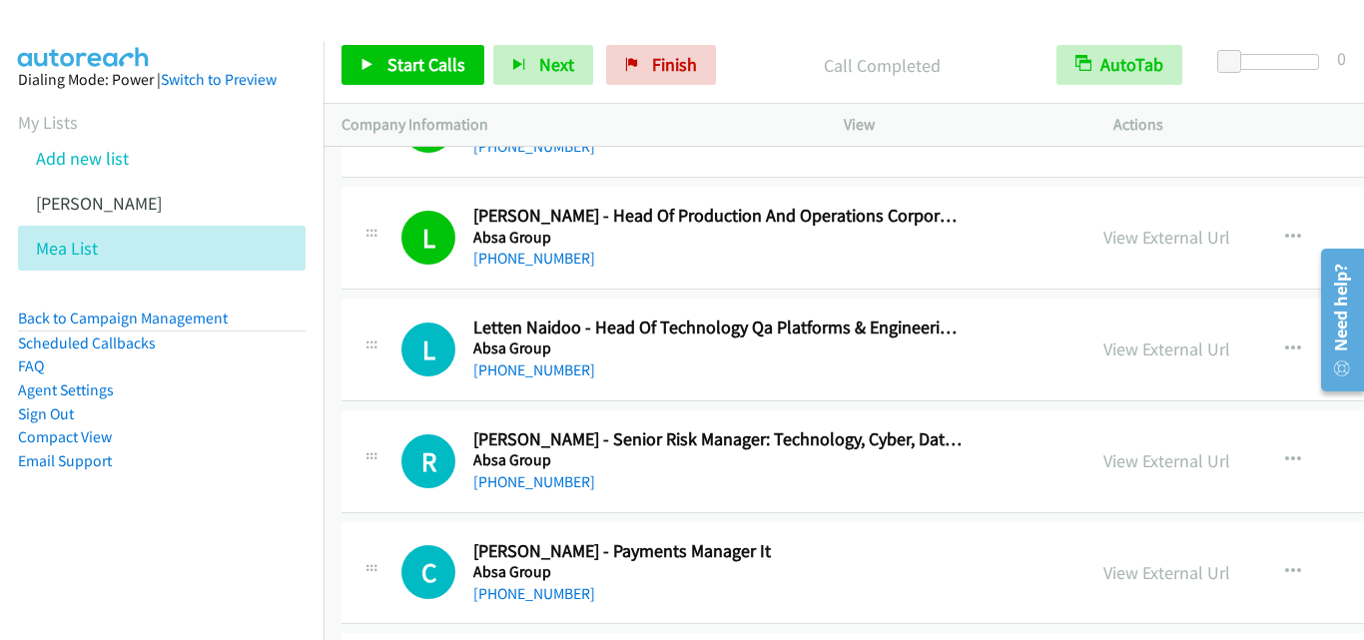
click at [842, 492] on div "[PHONE_NUMBER]" at bounding box center [718, 482] width 490 height 24
click at [363, 67] on icon at bounding box center [368, 66] width 14 height 14
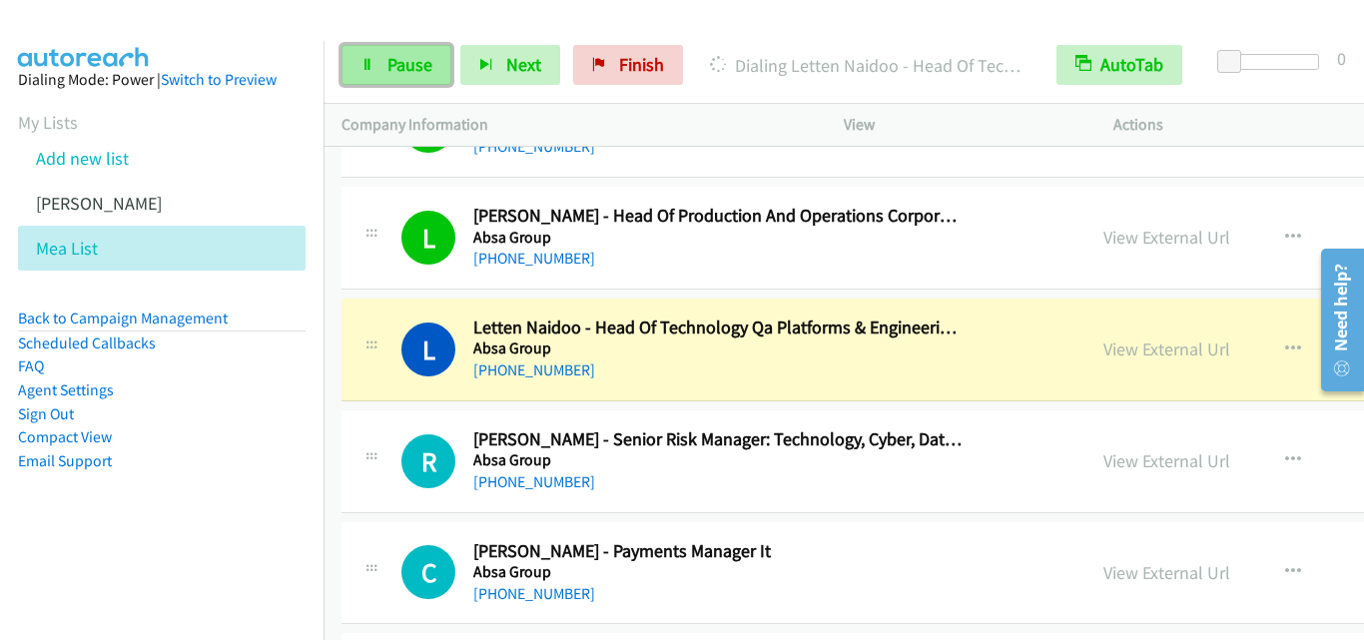
click at [365, 59] on icon at bounding box center [368, 66] width 14 height 14
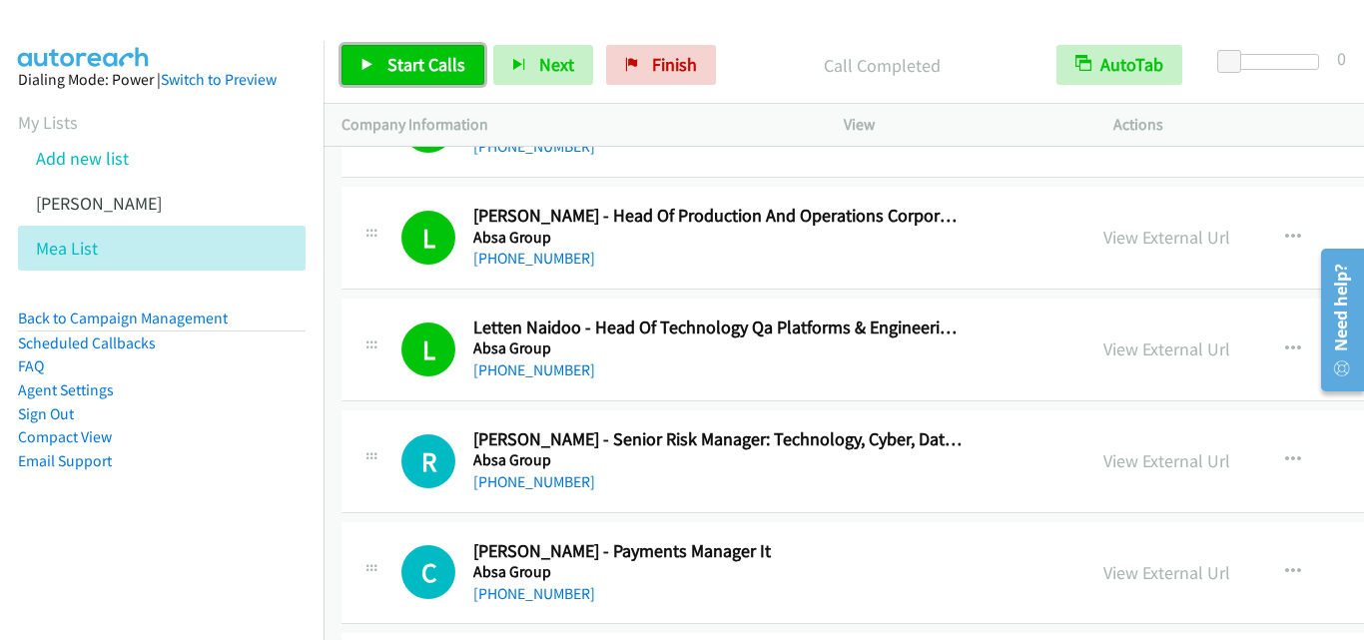
click at [366, 59] on icon at bounding box center [368, 66] width 14 height 14
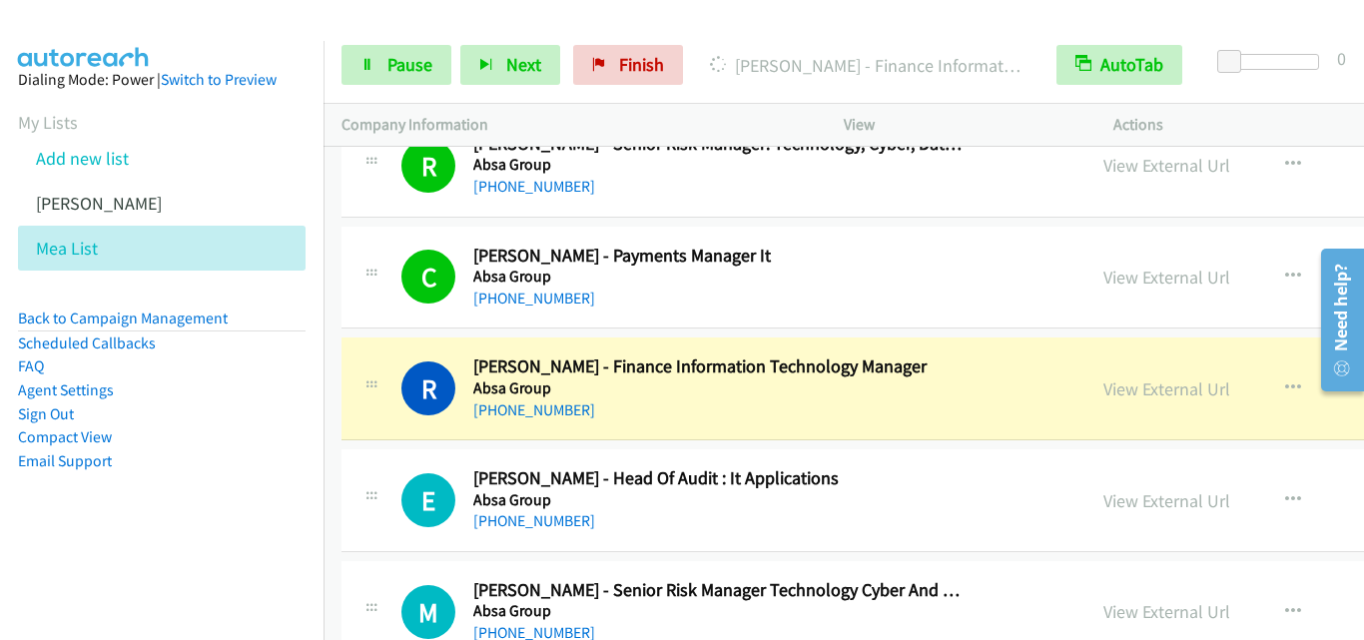
scroll to position [2897, 0]
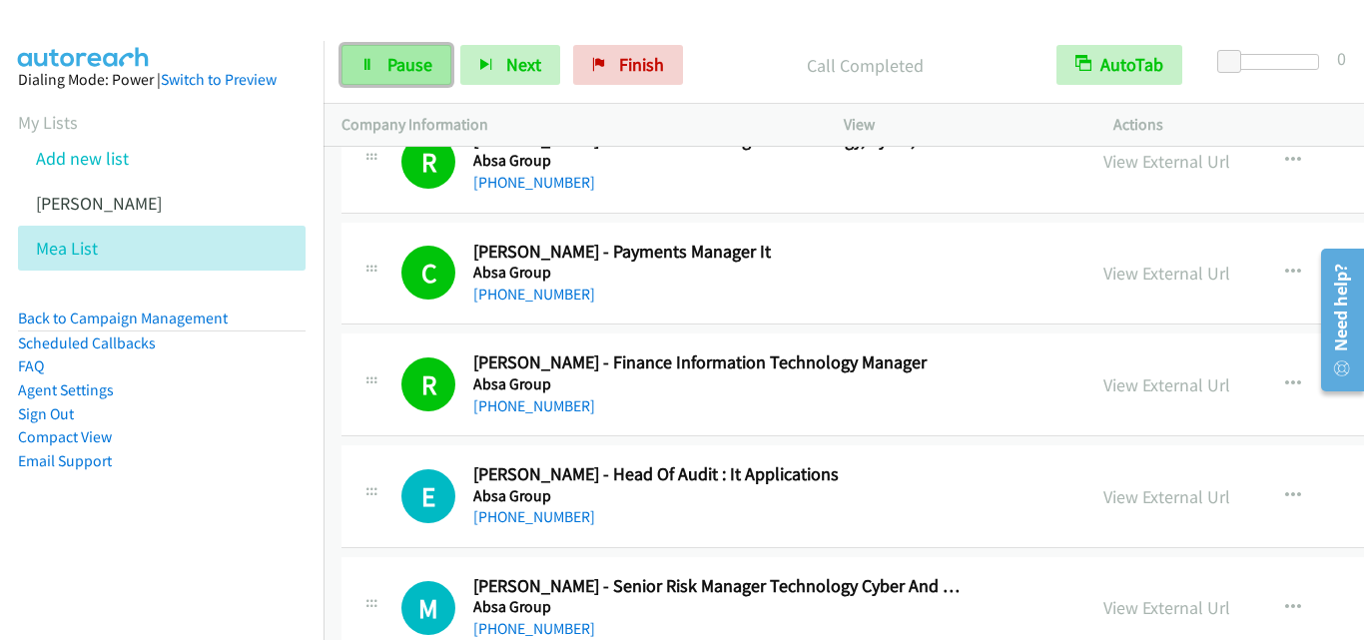
click at [372, 69] on icon at bounding box center [368, 66] width 14 height 14
